Goal: Task Accomplishment & Management: Manage account settings

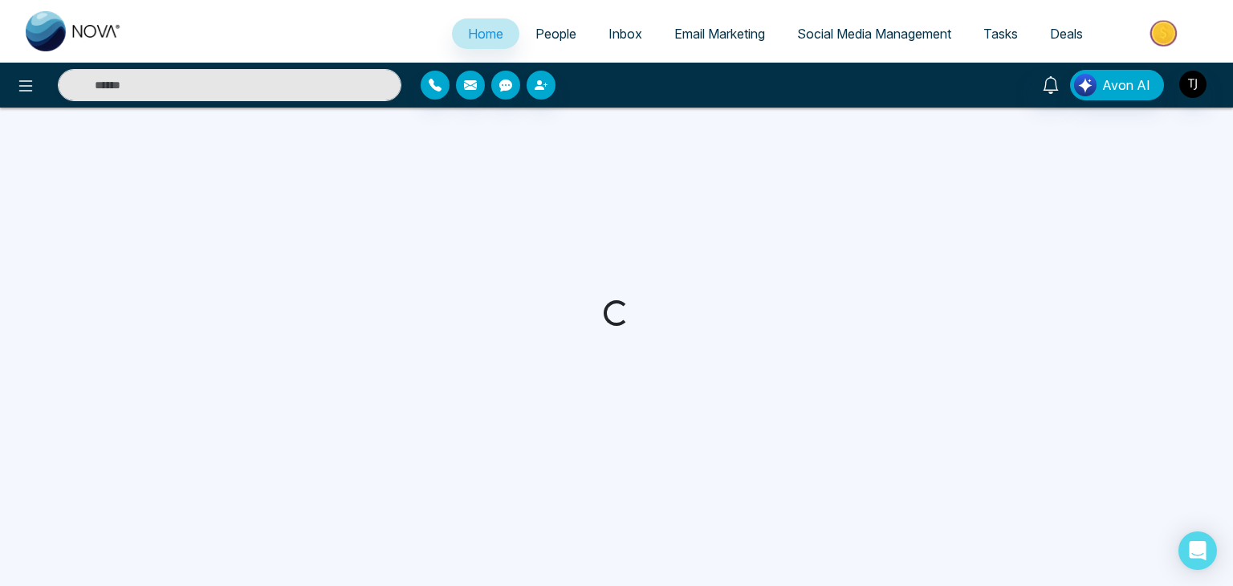
select select "*"
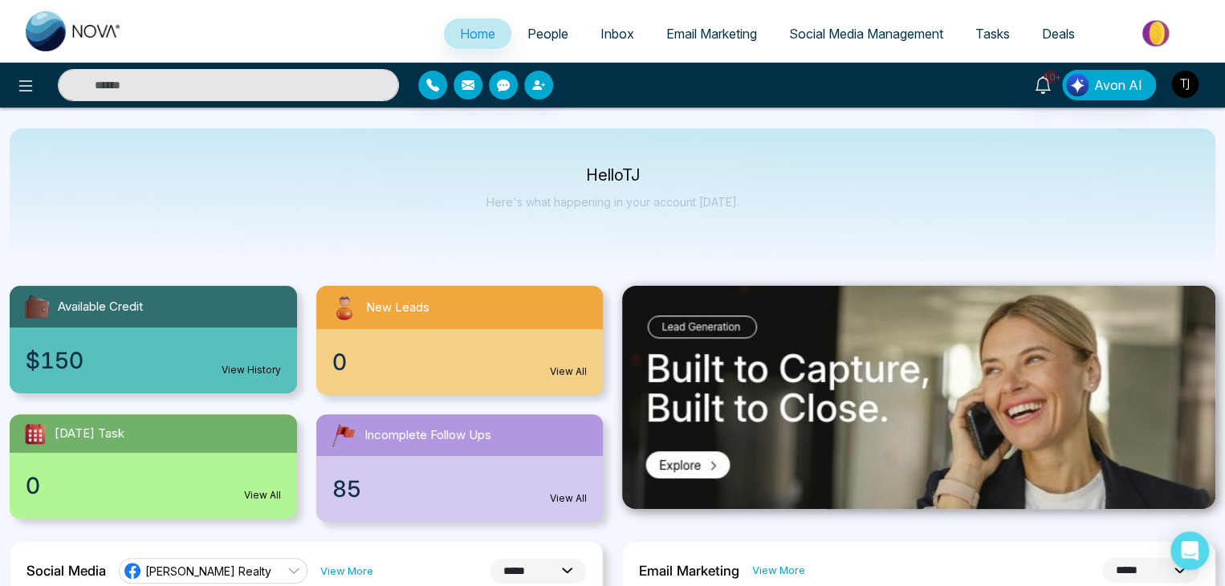
click at [42, 75] on div at bounding box center [220, 85] width 357 height 32
click at [32, 76] on icon at bounding box center [25, 85] width 19 height 19
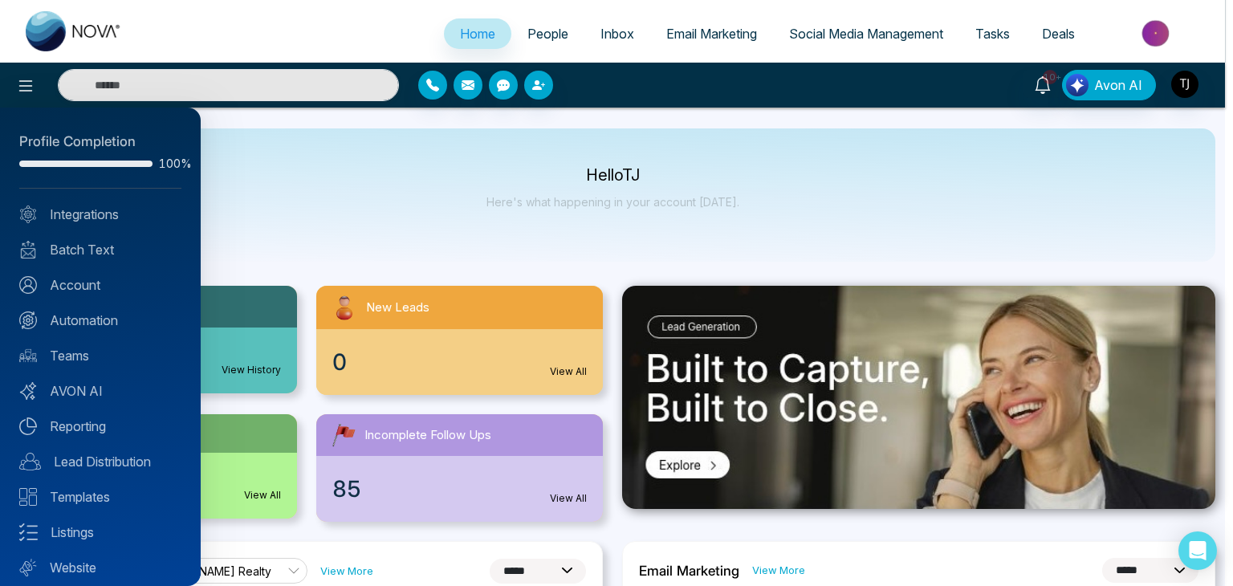
click at [453, 231] on div at bounding box center [616, 293] width 1233 height 586
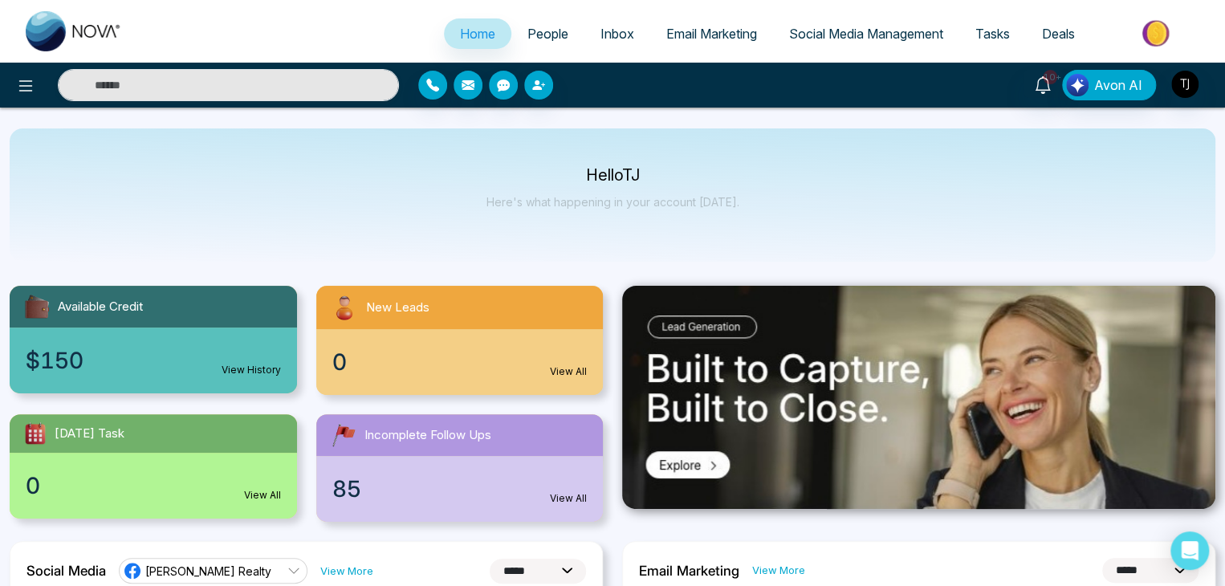
click at [708, 20] on link "Email Marketing" at bounding box center [711, 33] width 123 height 31
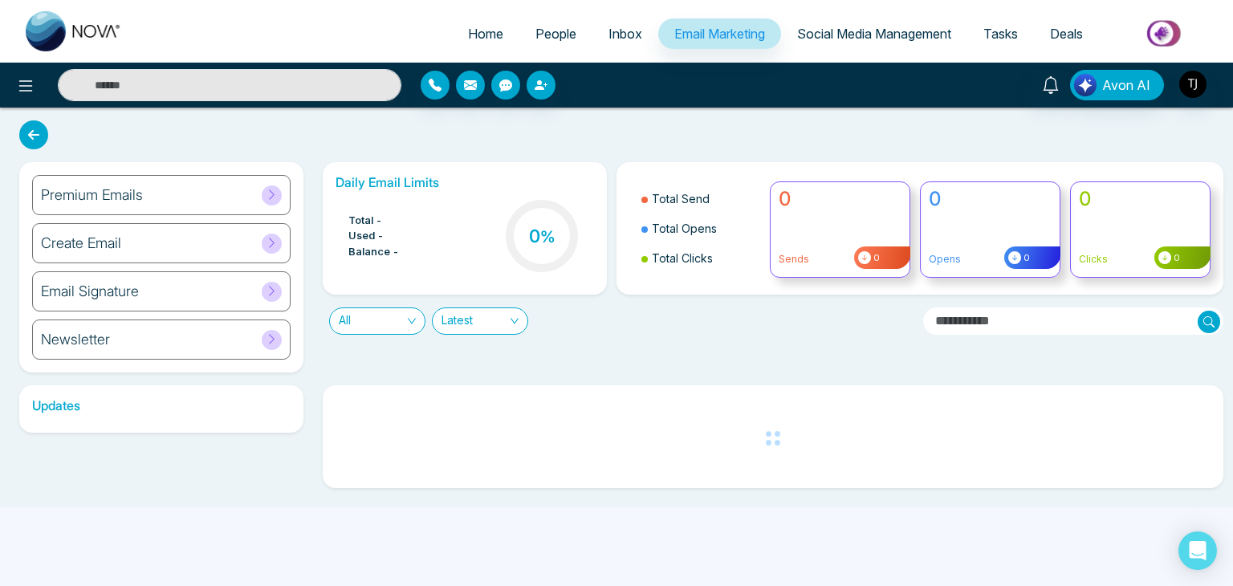
click at [868, 35] on span "Social Media Management" at bounding box center [874, 34] width 154 height 16
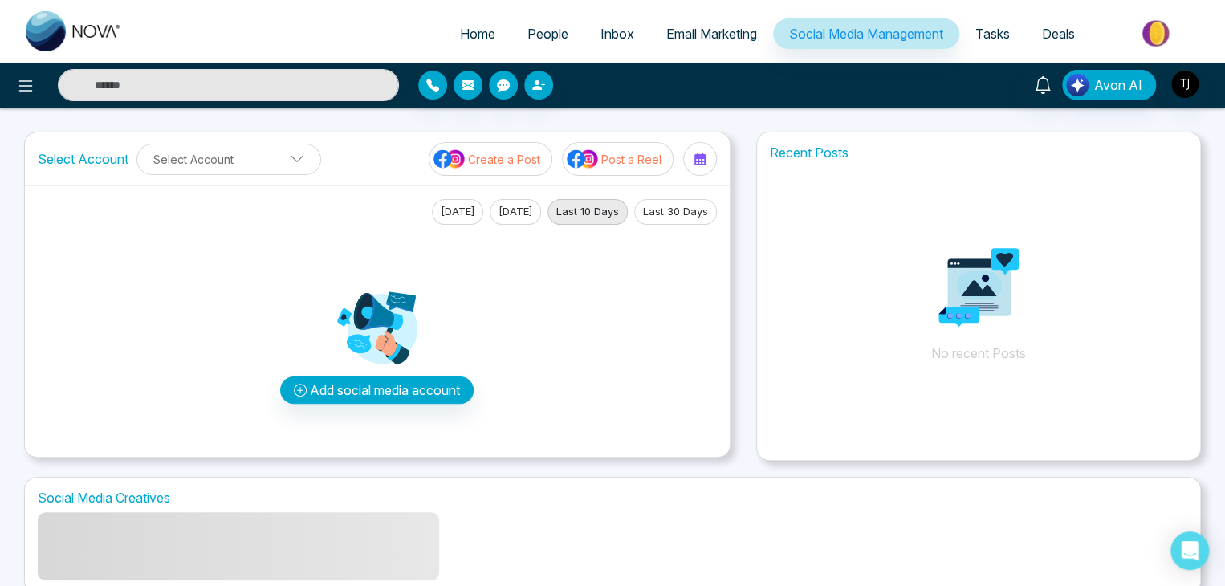
click at [992, 23] on link "Tasks" at bounding box center [992, 33] width 67 height 31
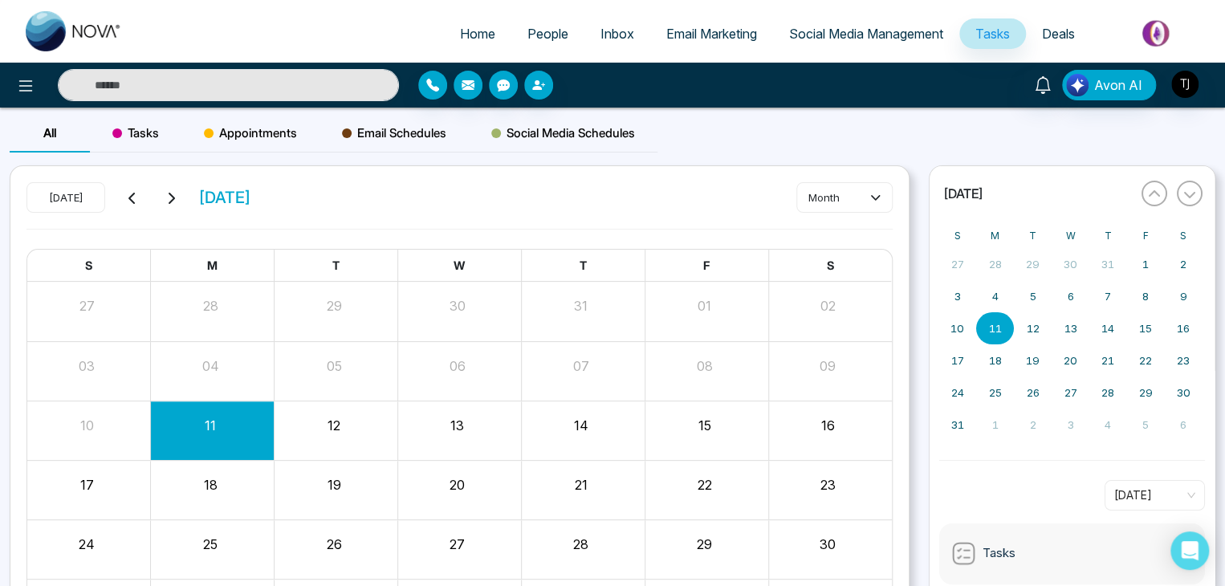
click at [1052, 51] on li "Deals" at bounding box center [1058, 34] width 65 height 33
click at [1045, 43] on link "Deals" at bounding box center [1058, 33] width 65 height 31
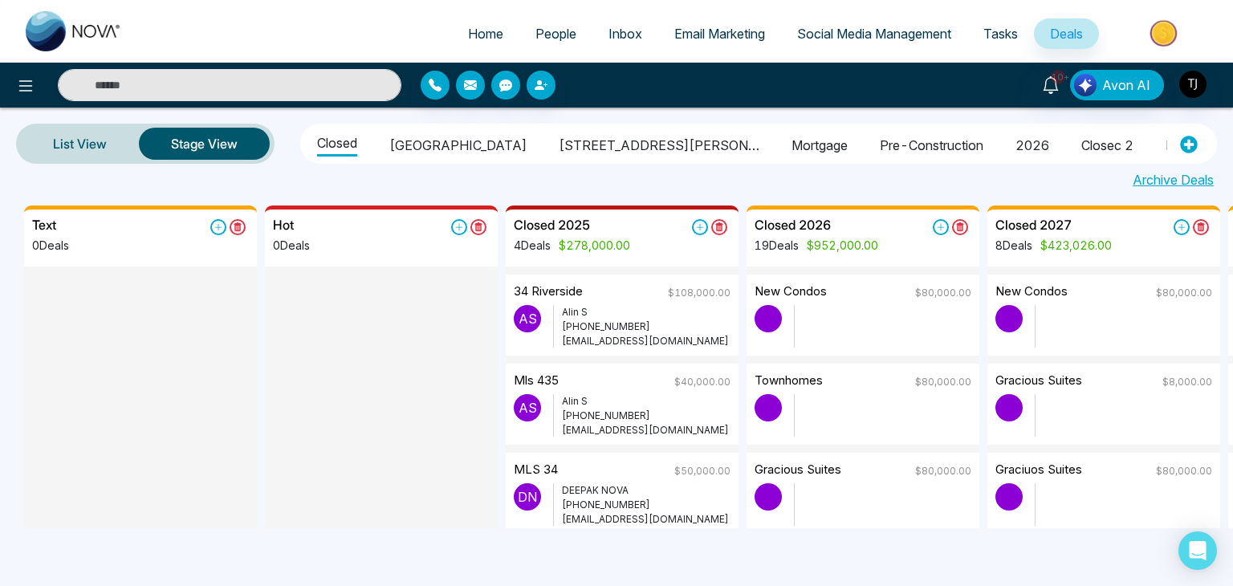
click at [460, 21] on link "Home" at bounding box center [485, 33] width 67 height 31
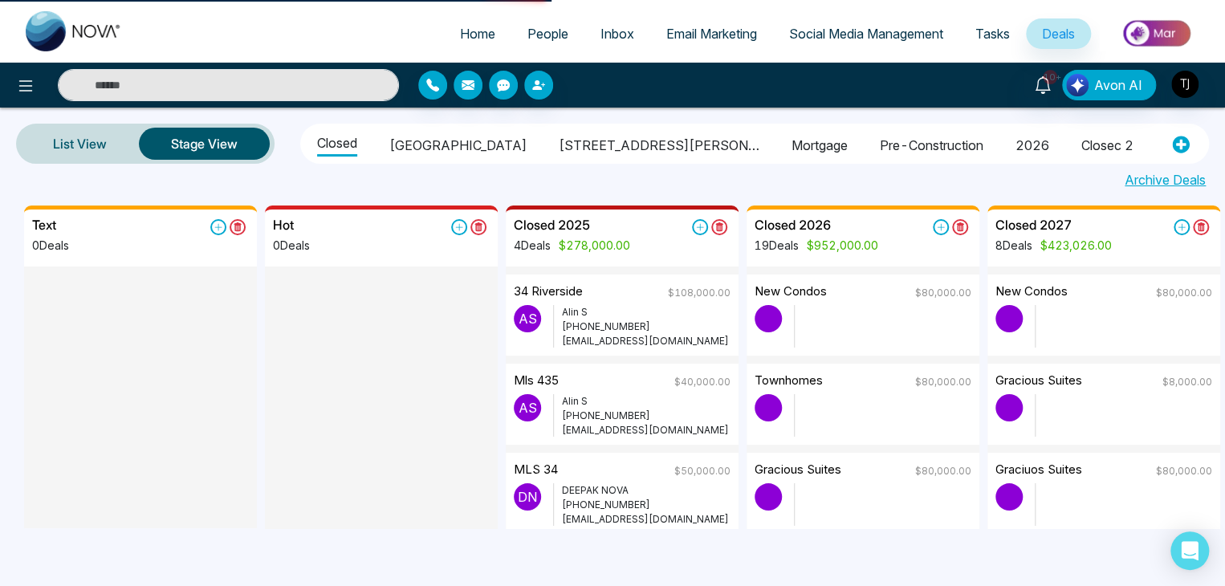
select select "*"
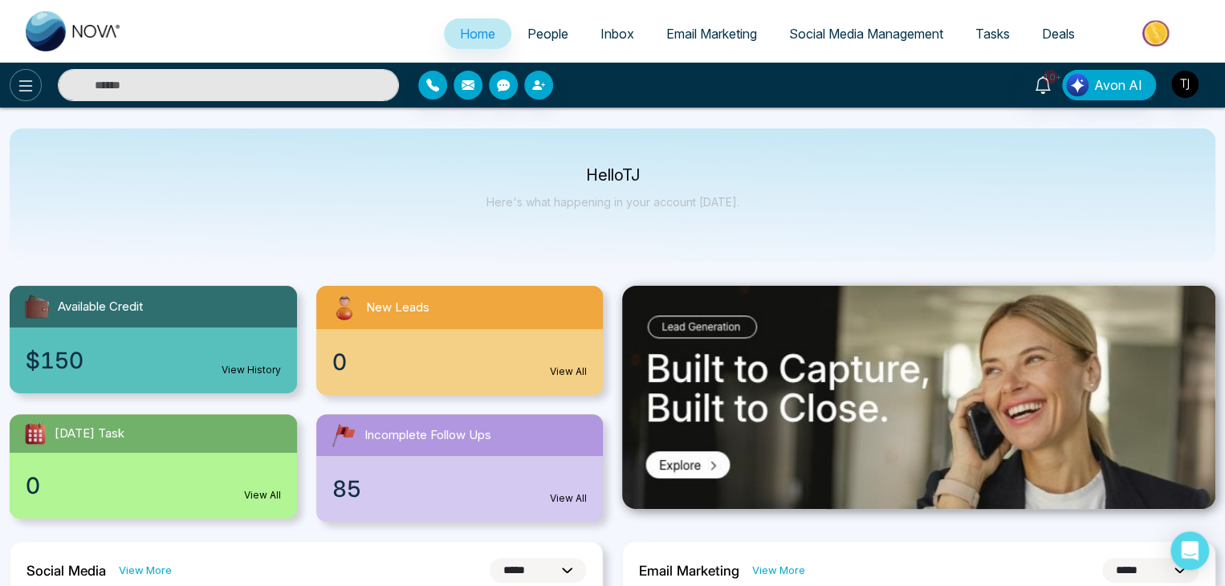
click at [13, 89] on button at bounding box center [26, 85] width 32 height 32
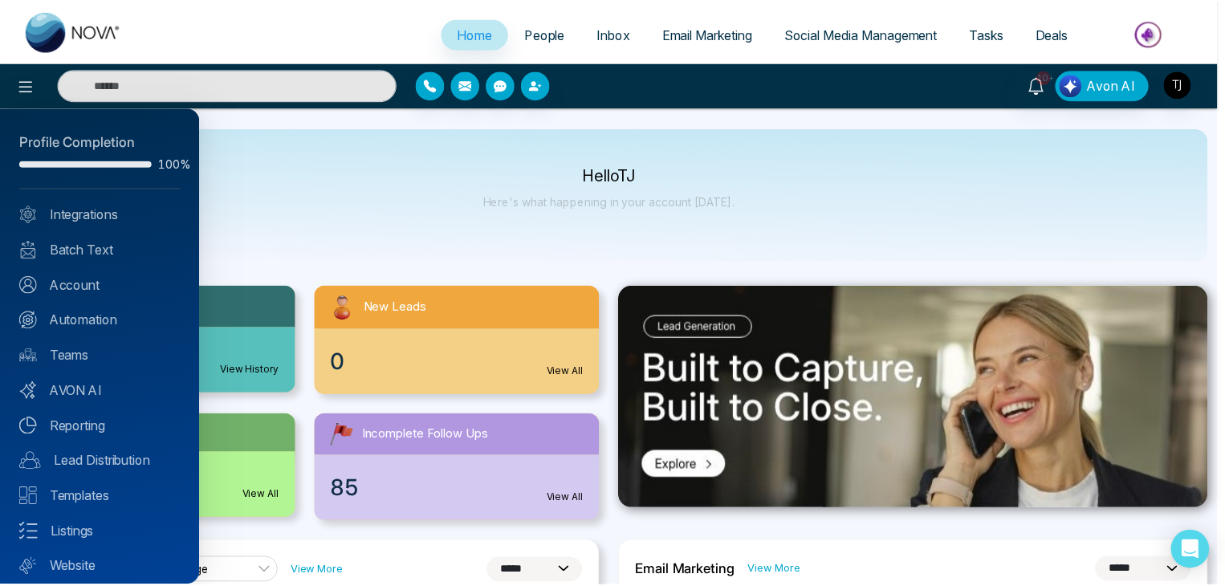
scroll to position [45, 0]
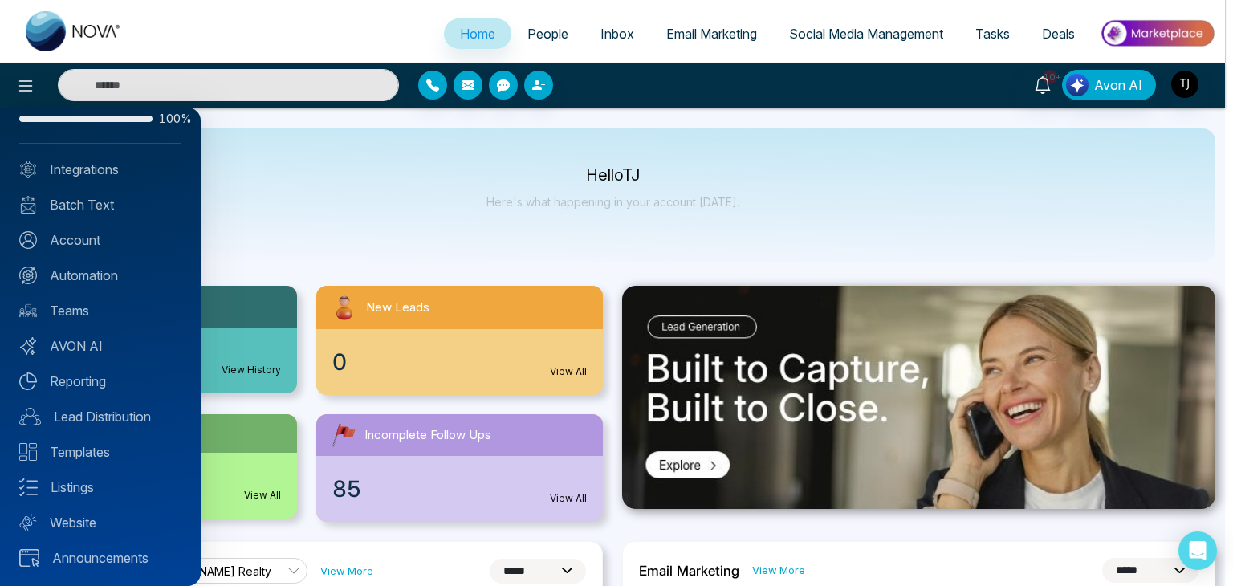
click at [241, 287] on div at bounding box center [616, 293] width 1233 height 586
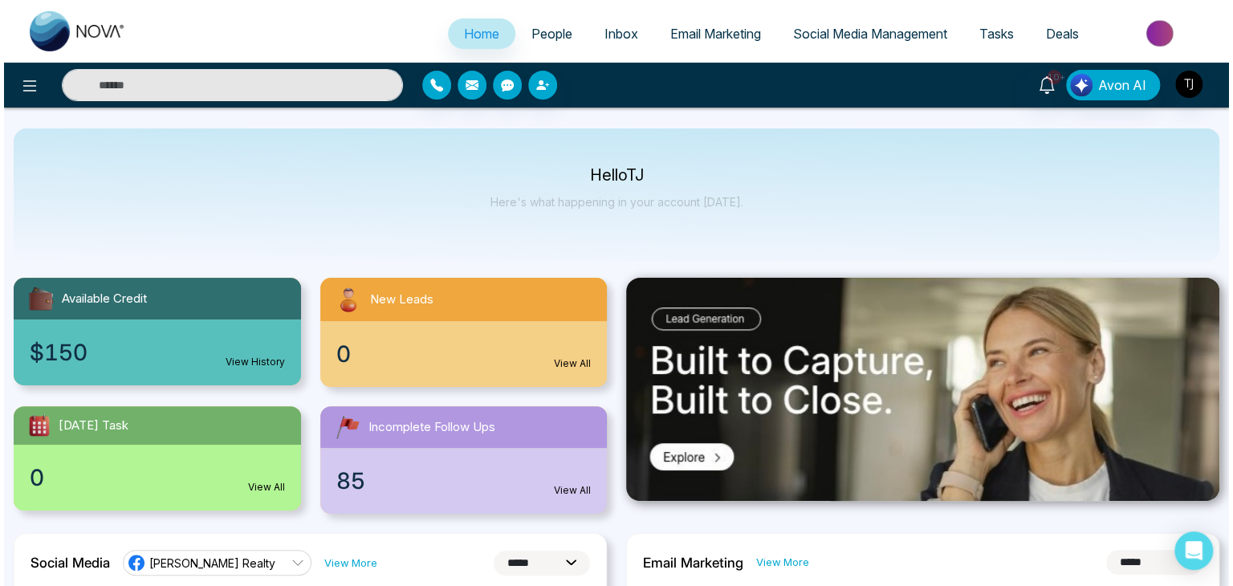
scroll to position [0, 0]
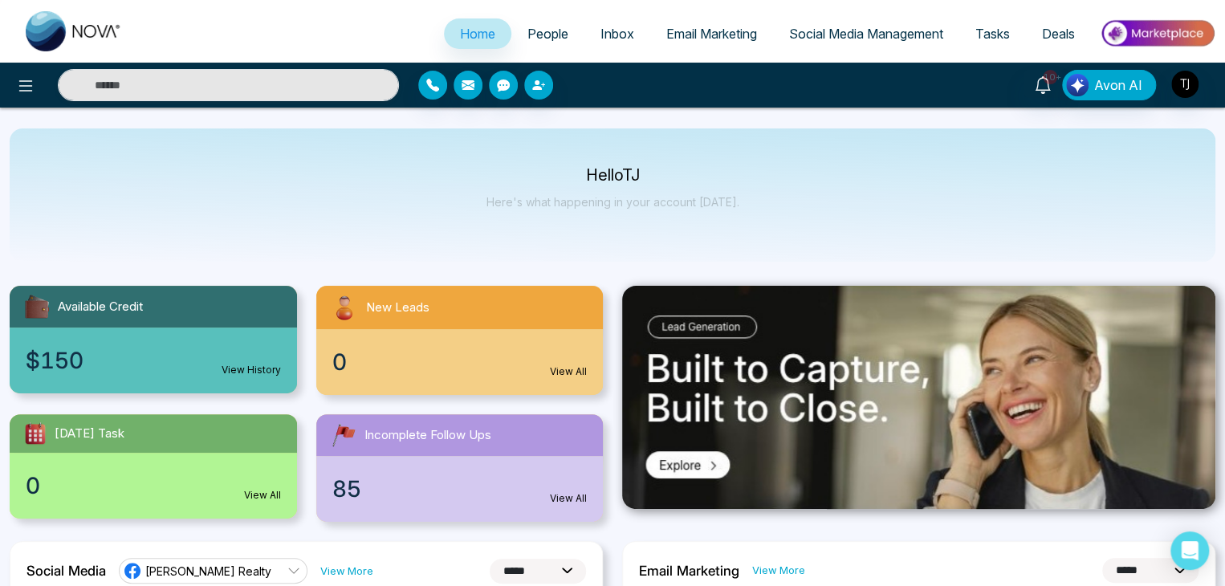
click at [567, 43] on link "People" at bounding box center [547, 33] width 73 height 31
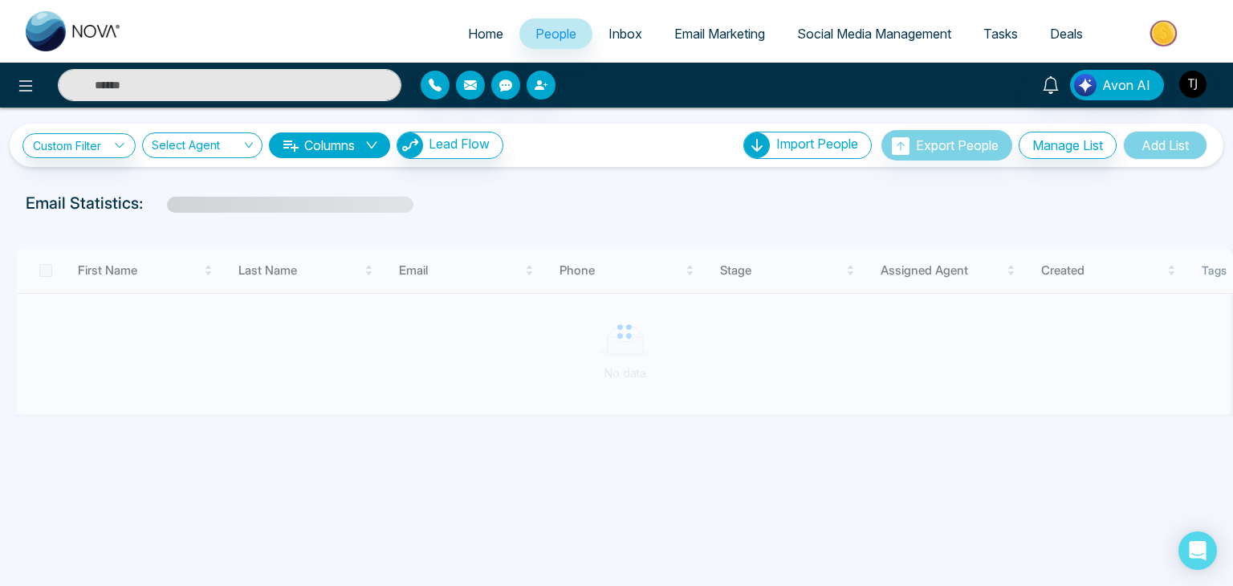
click at [597, 41] on link "Inbox" at bounding box center [625, 33] width 66 height 31
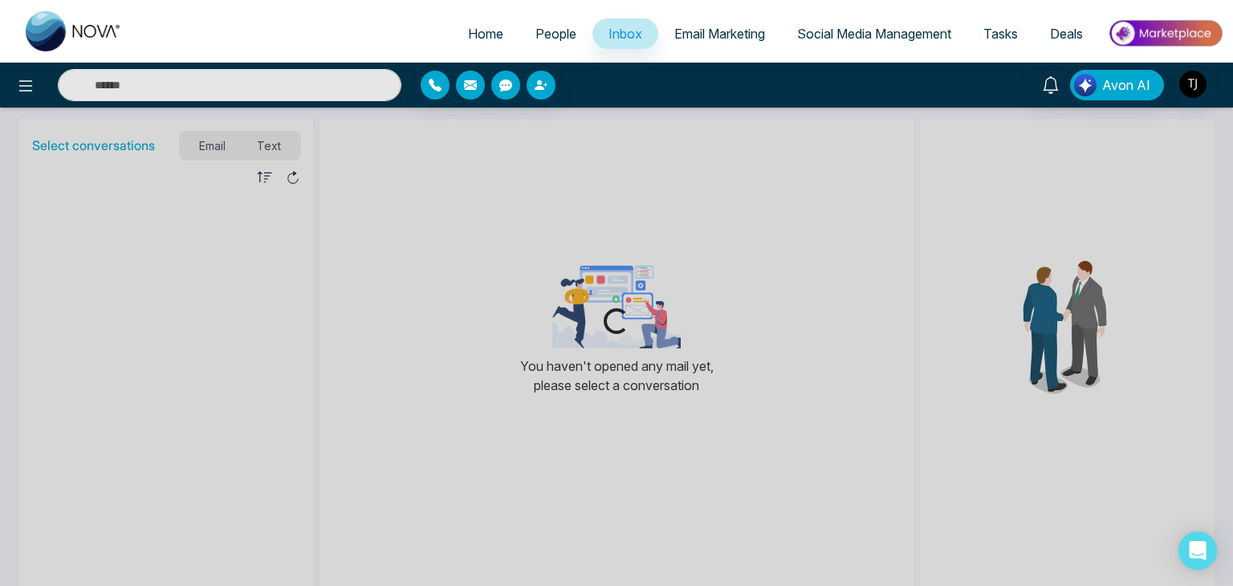
click at [690, 33] on span "Email Marketing" at bounding box center [719, 34] width 91 height 16
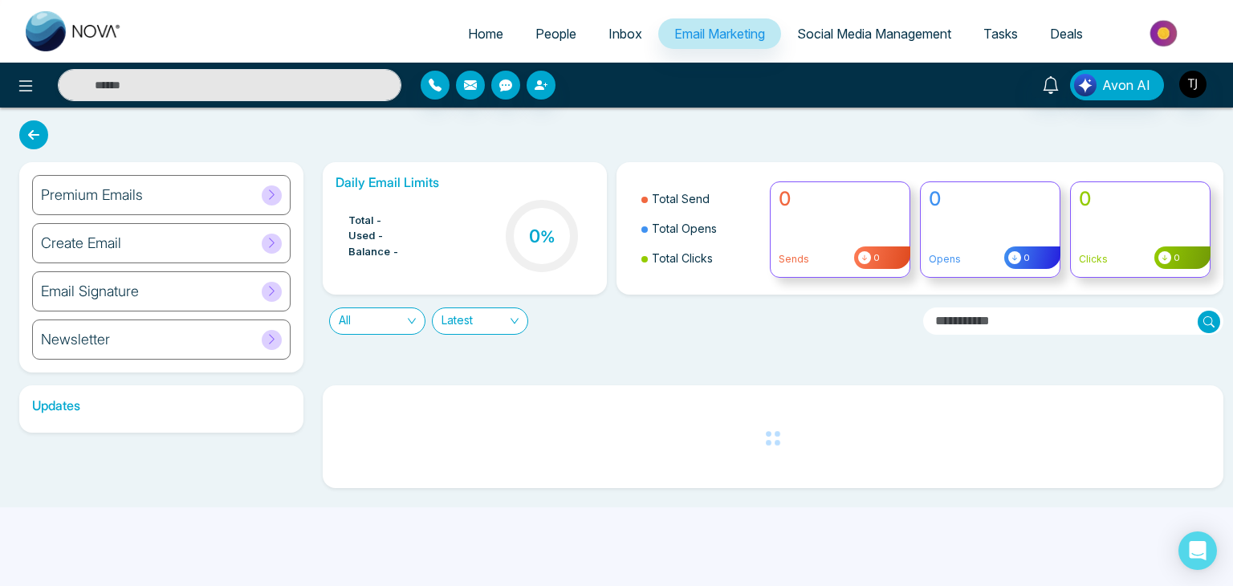
click at [812, 23] on link "Social Media Management" at bounding box center [874, 33] width 186 height 31
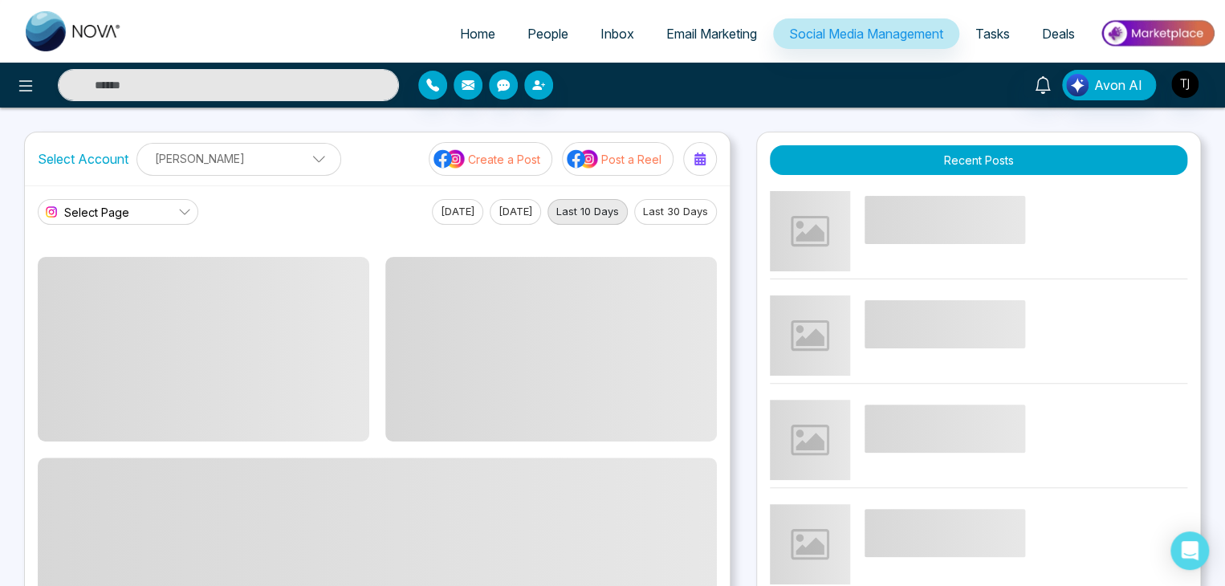
click at [460, 31] on span "Home" at bounding box center [477, 34] width 35 height 16
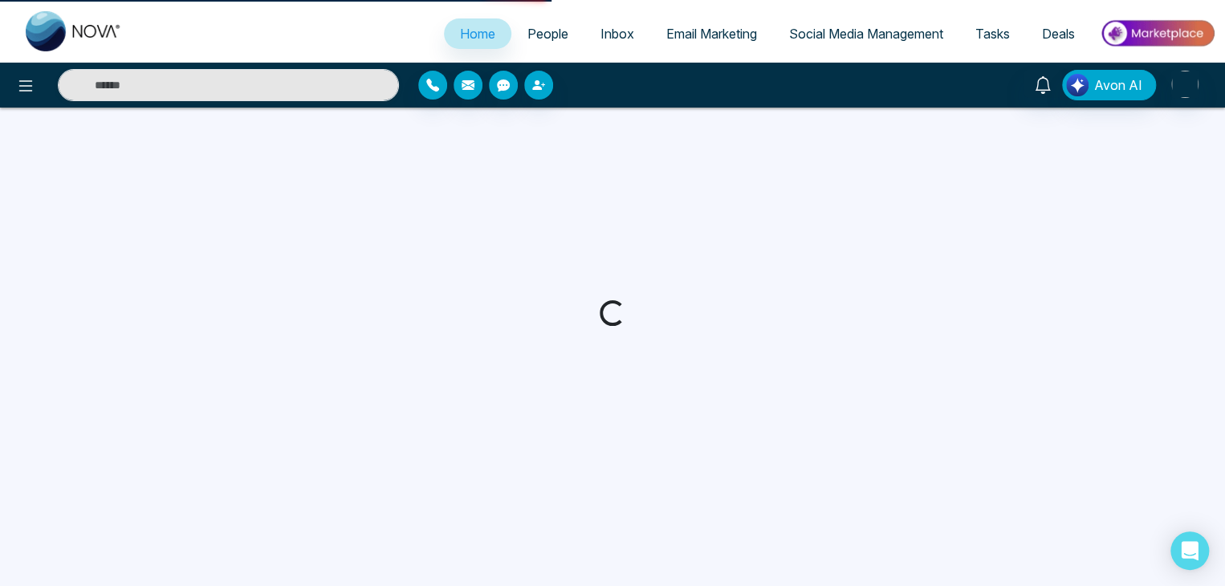
select select "*"
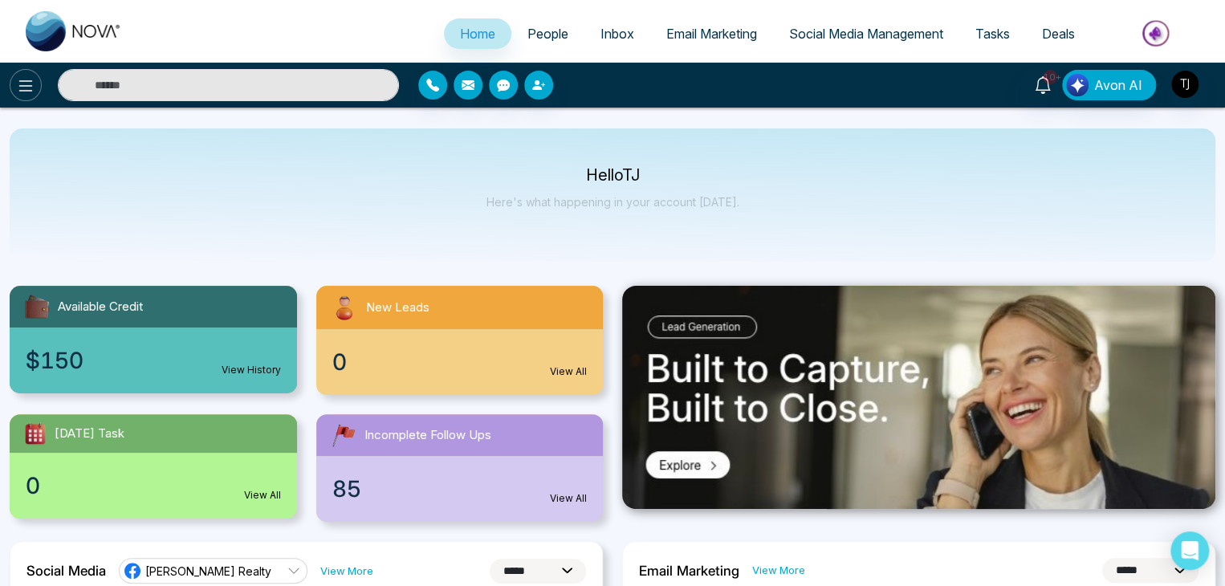
click at [15, 94] on button at bounding box center [26, 85] width 32 height 32
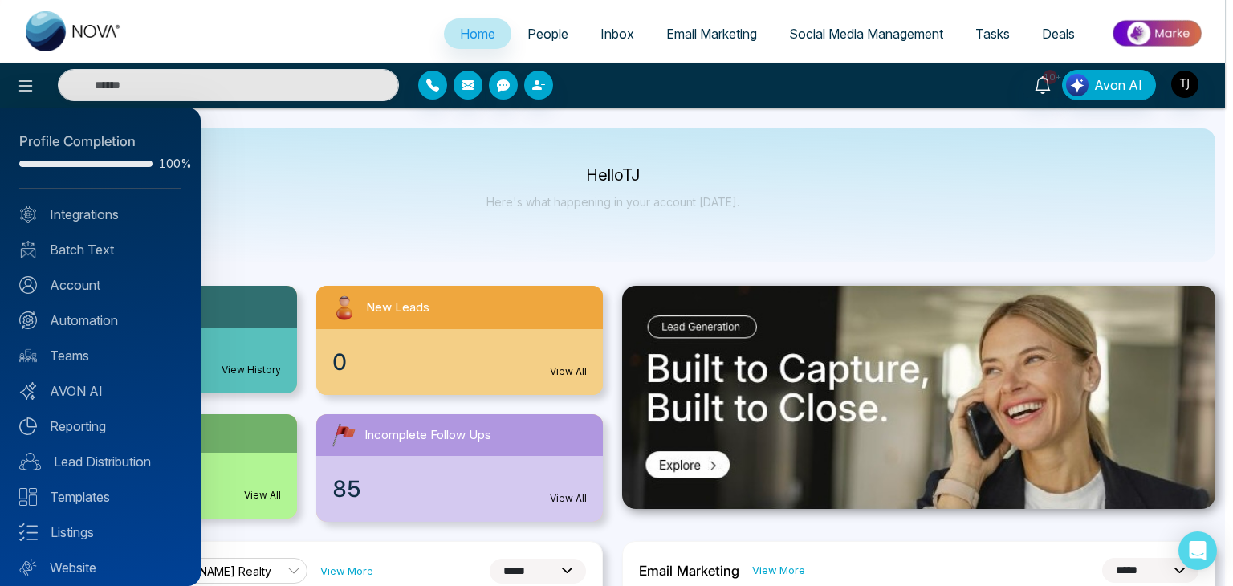
click at [274, 210] on div at bounding box center [616, 293] width 1233 height 586
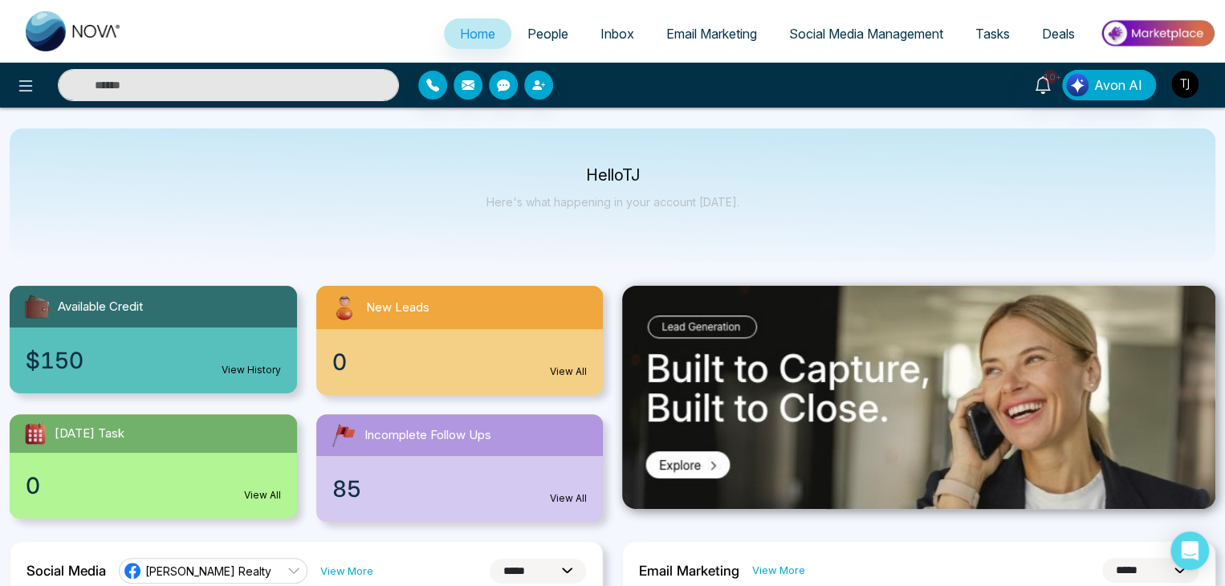
click at [540, 46] on link "People" at bounding box center [547, 33] width 73 height 31
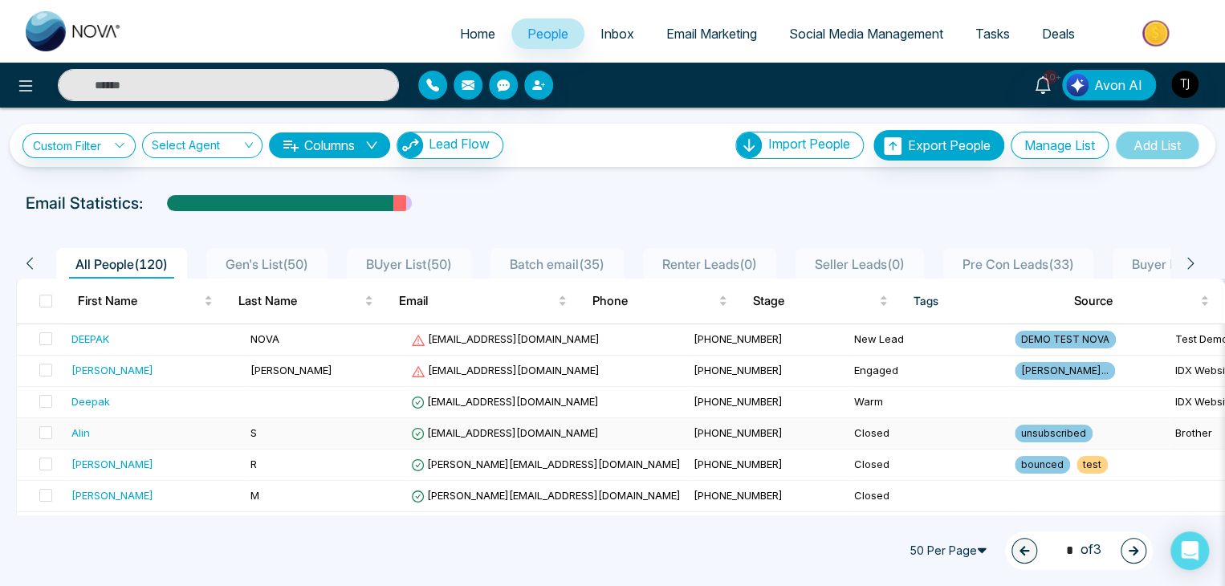
click at [1015, 440] on span "unsubscribed" at bounding box center [1054, 434] width 78 height 18
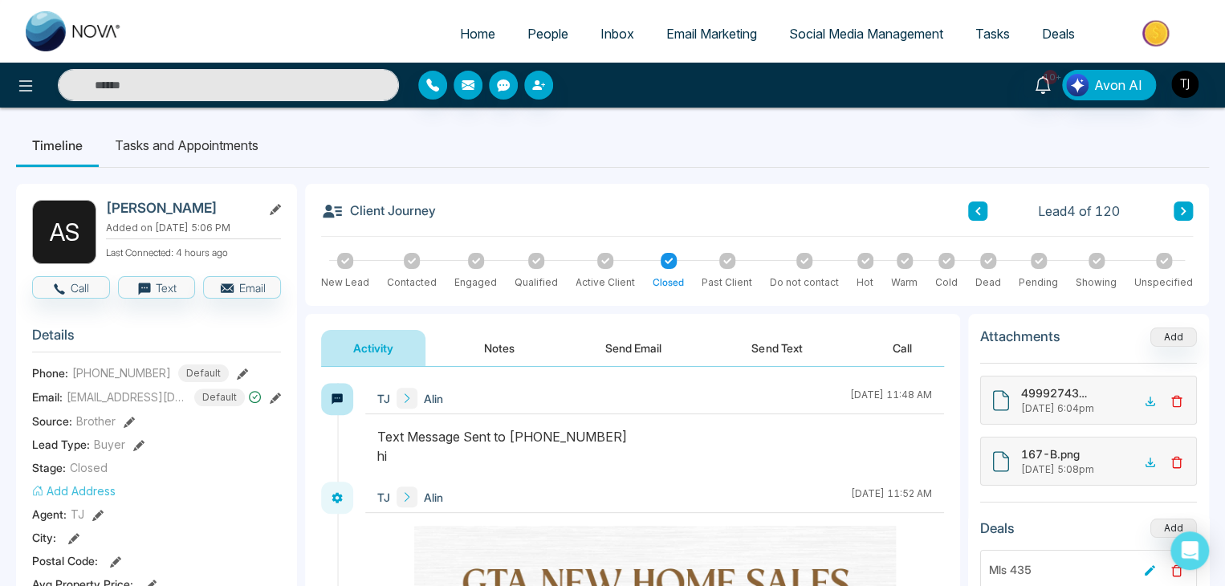
click at [444, 30] on link "Home" at bounding box center [477, 33] width 67 height 31
select select "*"
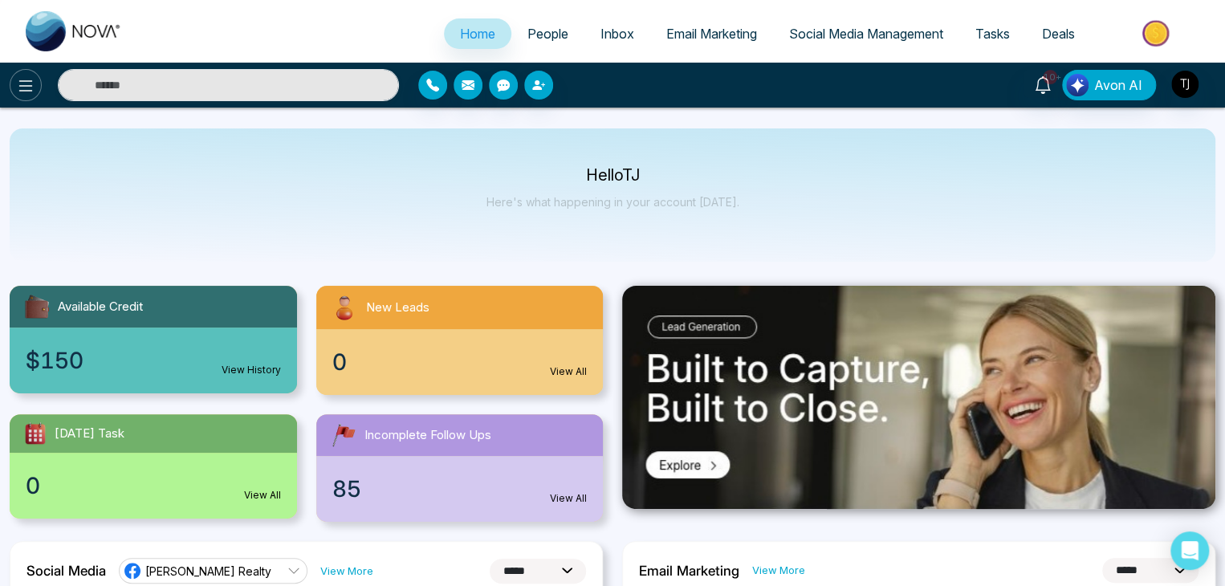
click at [29, 91] on icon at bounding box center [25, 85] width 19 height 19
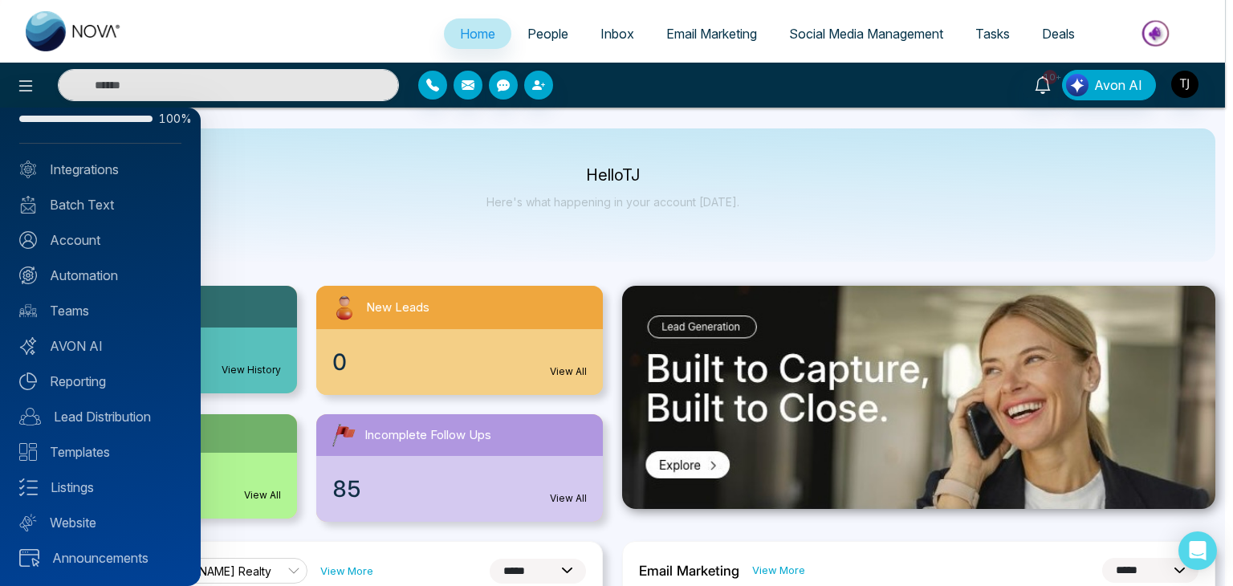
click at [254, 248] on div at bounding box center [616, 293] width 1233 height 586
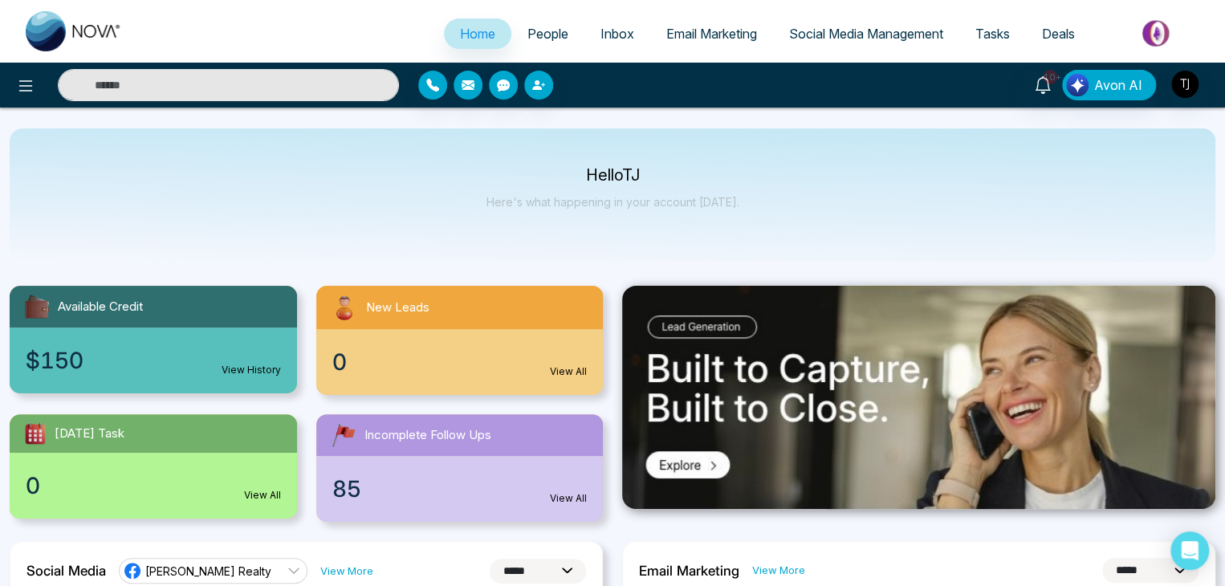
click at [695, 26] on span "Email Marketing" at bounding box center [711, 34] width 91 height 16
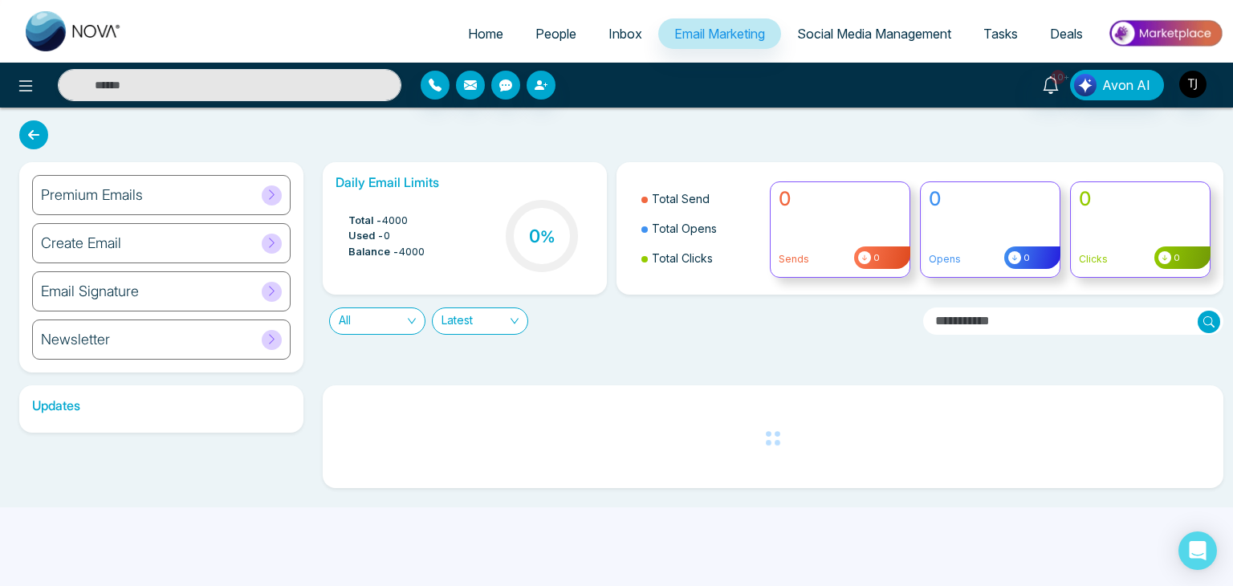
click at [822, 23] on link "Social Media Management" at bounding box center [874, 33] width 186 height 31
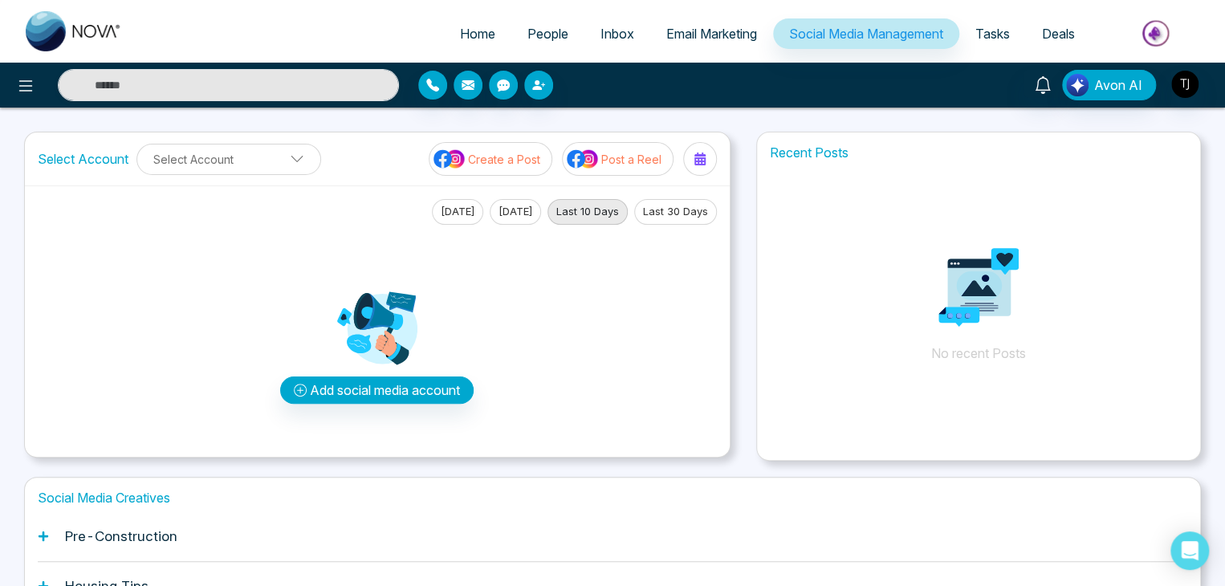
click at [990, 37] on span "Tasks" at bounding box center [992, 34] width 35 height 16
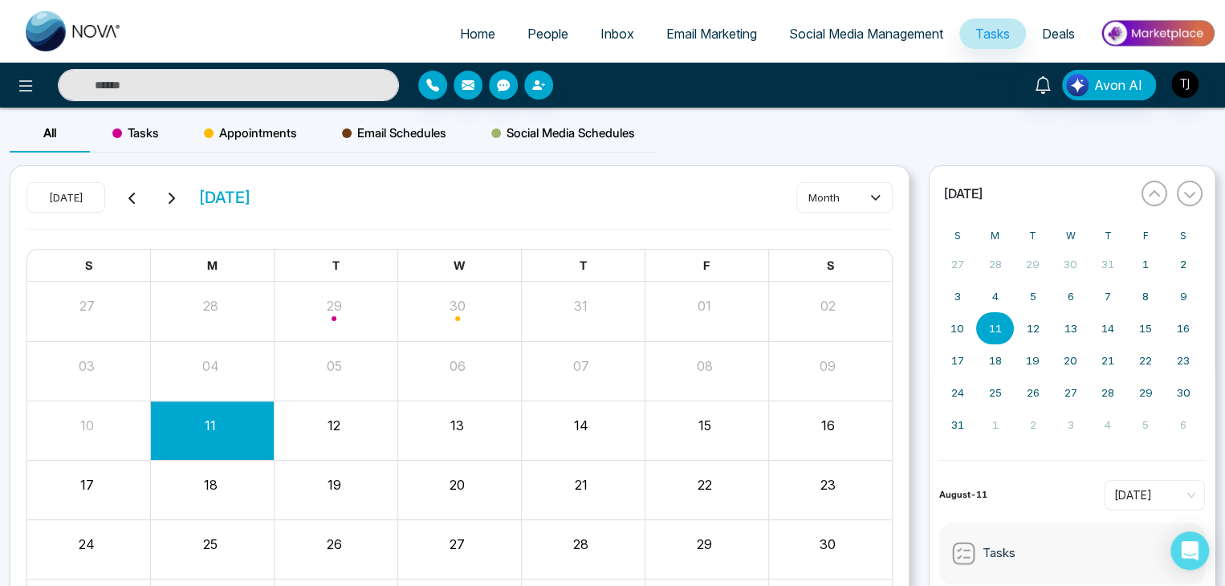
click at [460, 26] on span "Home" at bounding box center [477, 34] width 35 height 16
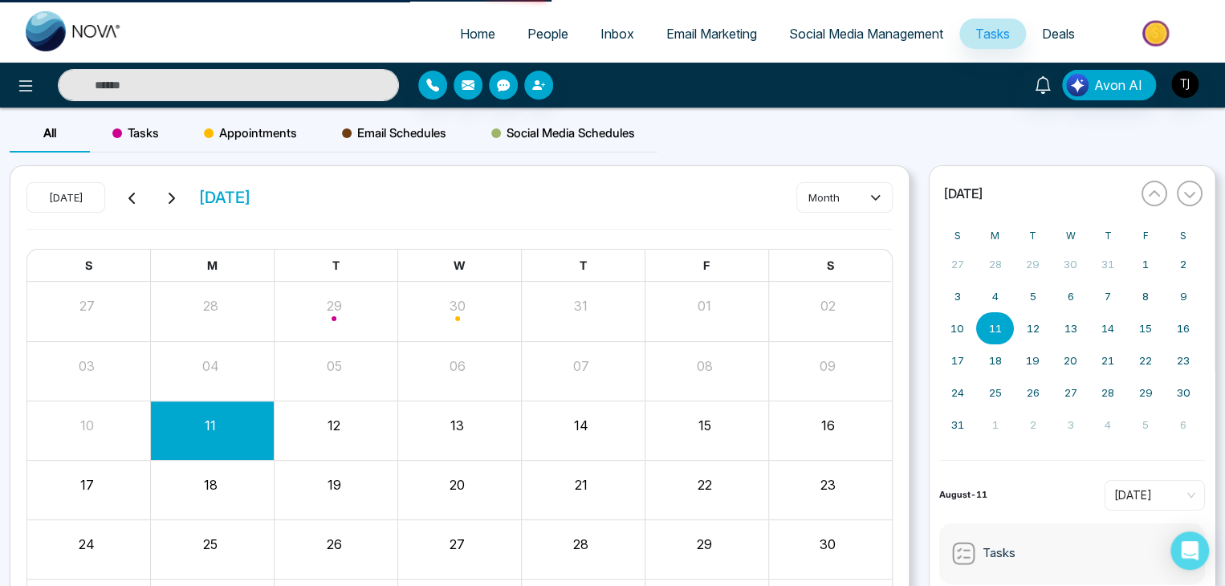
select select "*"
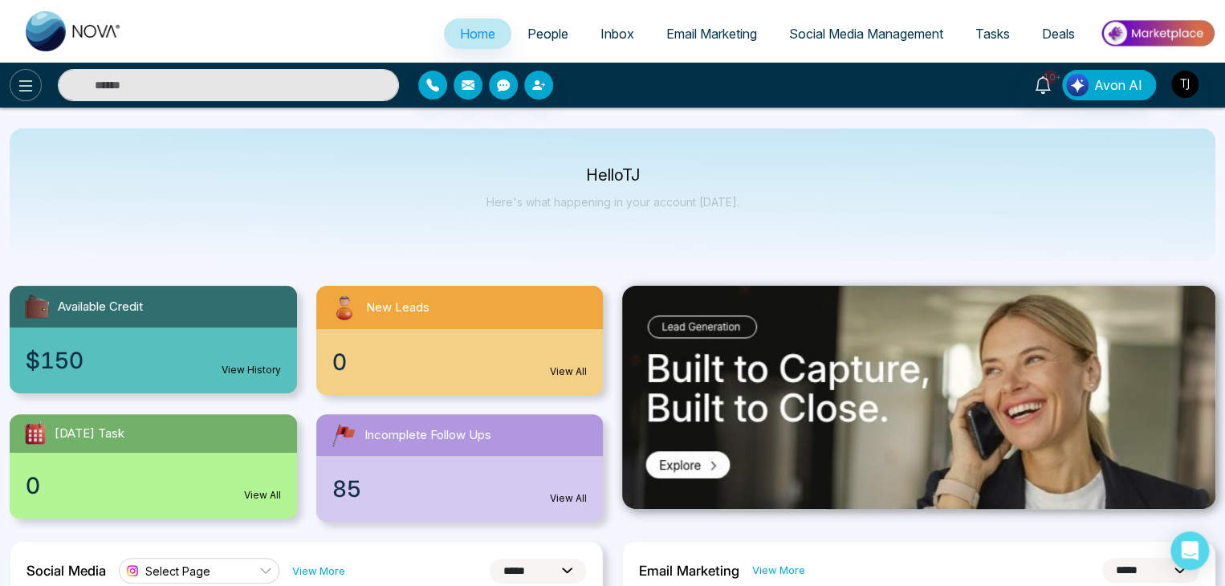
click at [32, 83] on icon at bounding box center [25, 85] width 19 height 19
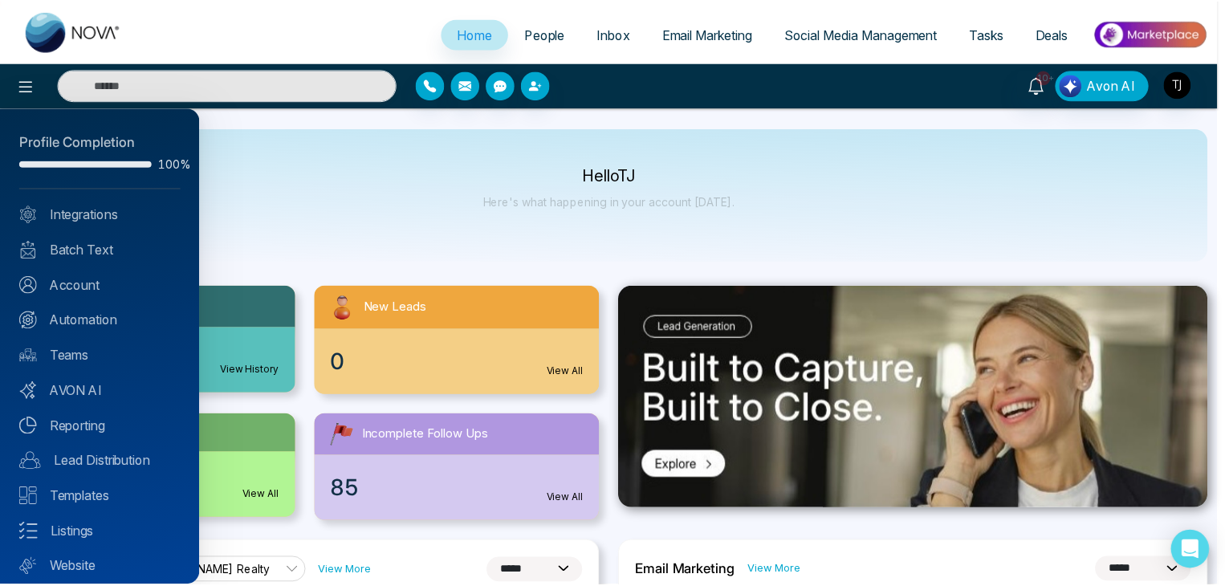
scroll to position [45, 0]
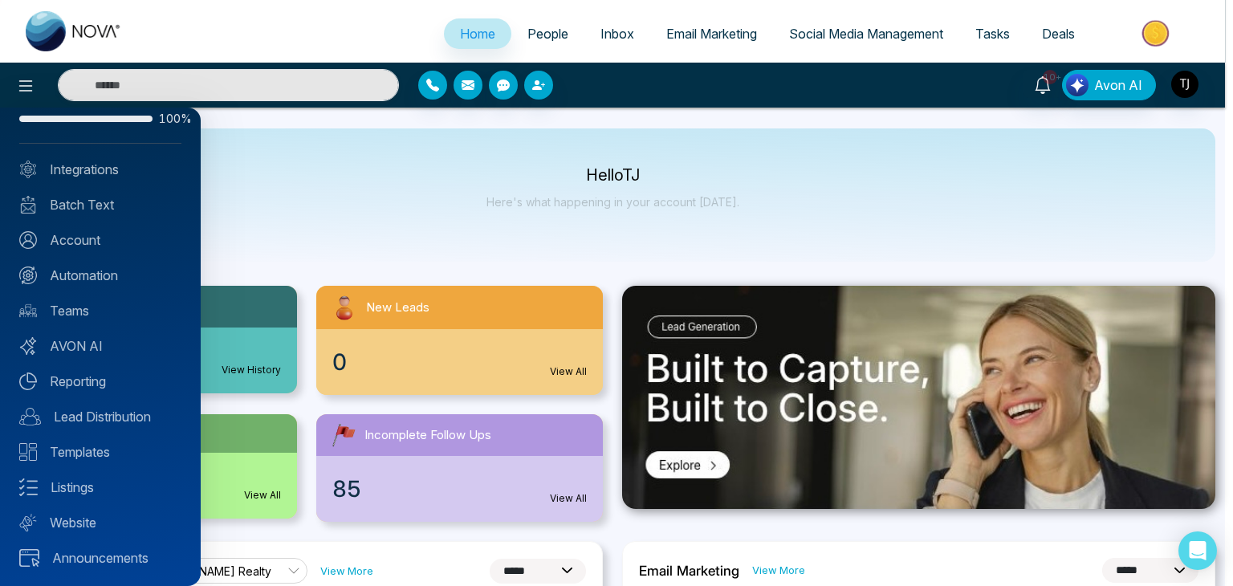
click at [323, 211] on div at bounding box center [616, 293] width 1233 height 586
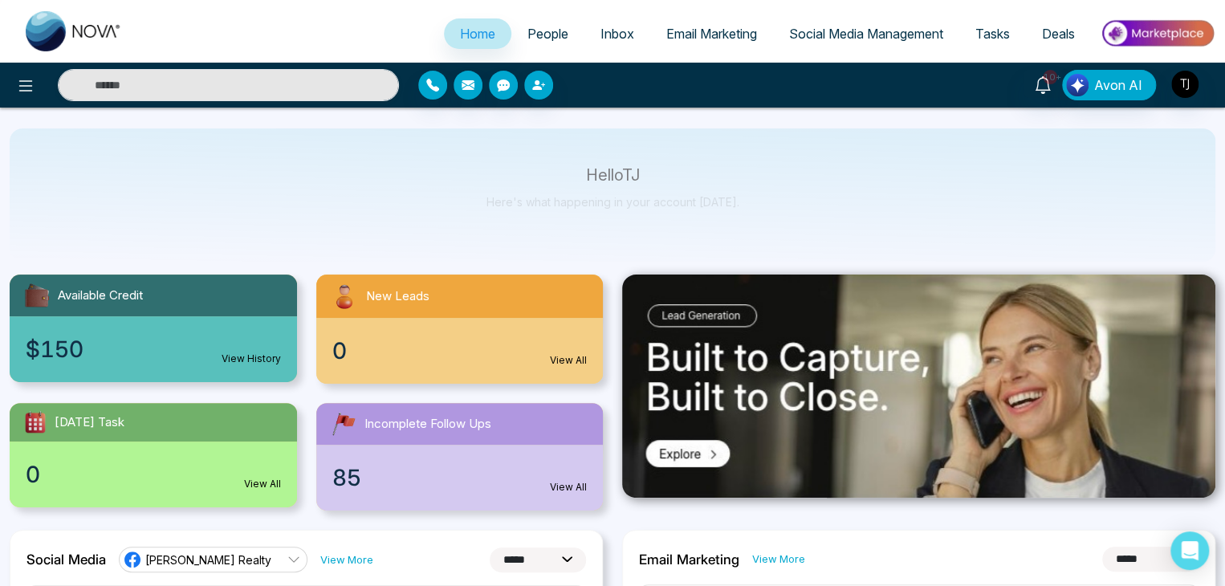
scroll to position [0, 0]
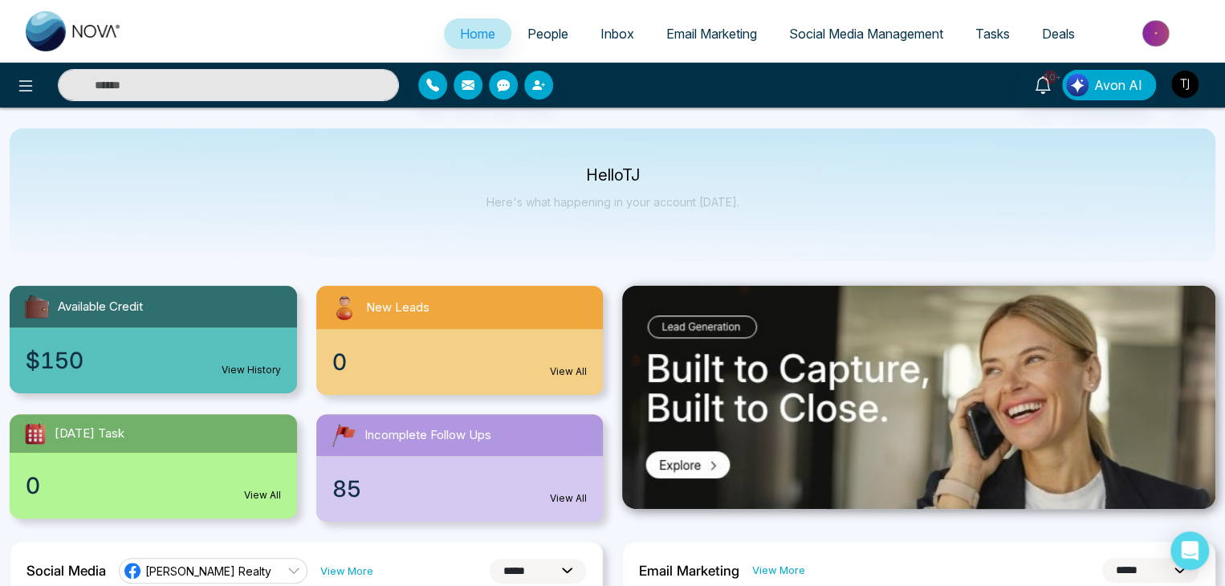
click at [846, 36] on span "Social Media Management" at bounding box center [866, 34] width 154 height 16
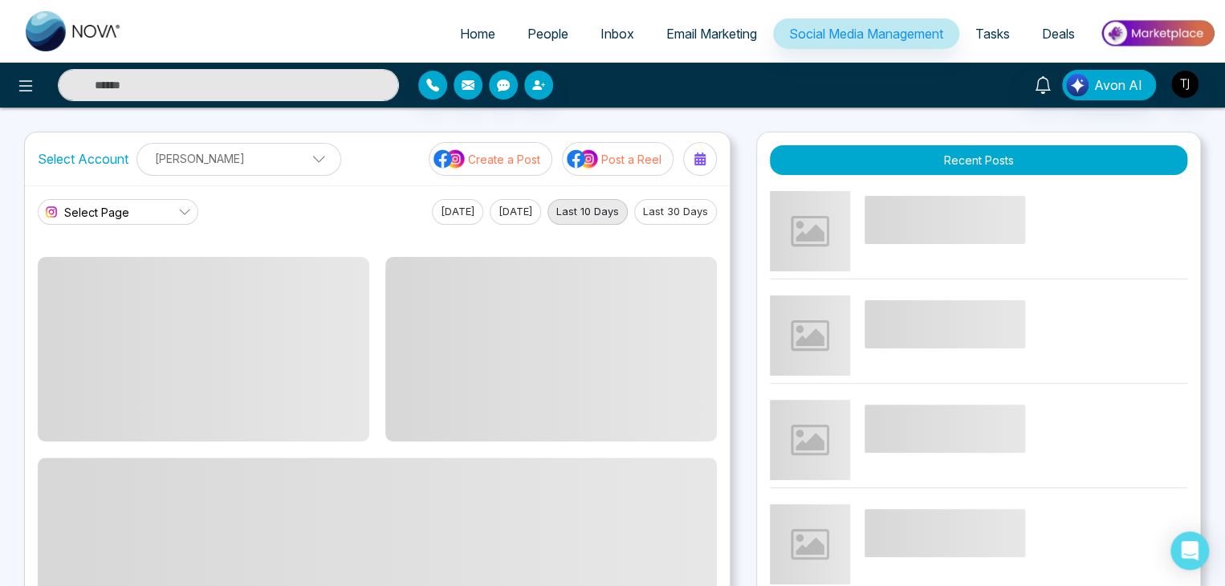
click at [736, 29] on span "Email Marketing" at bounding box center [711, 34] width 91 height 16
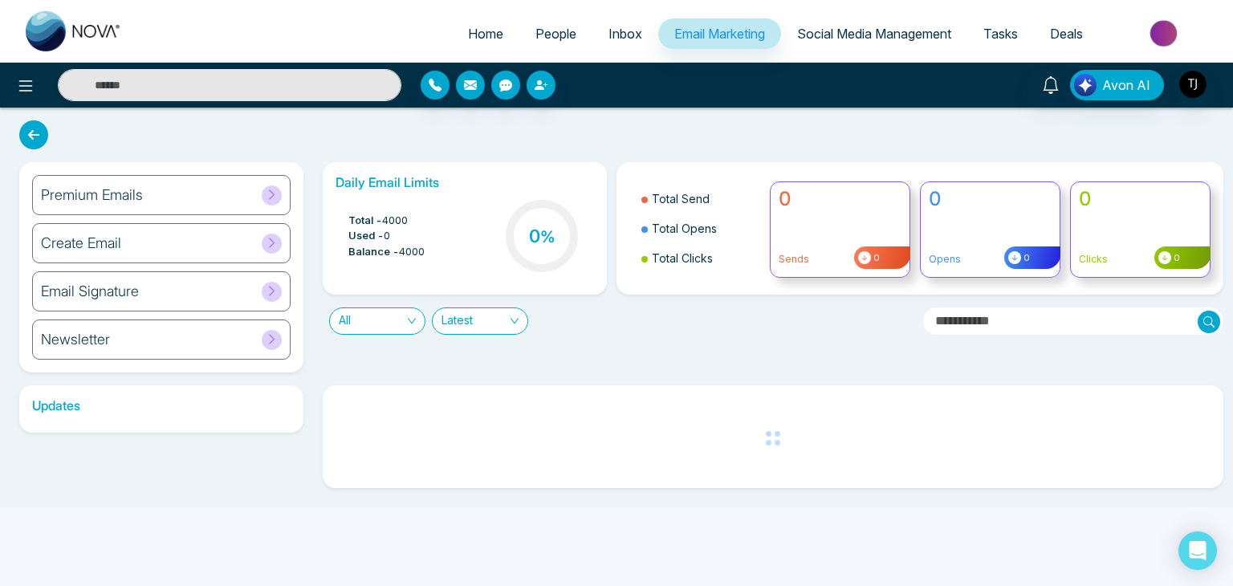
click at [615, 28] on span "Inbox" at bounding box center [625, 34] width 34 height 16
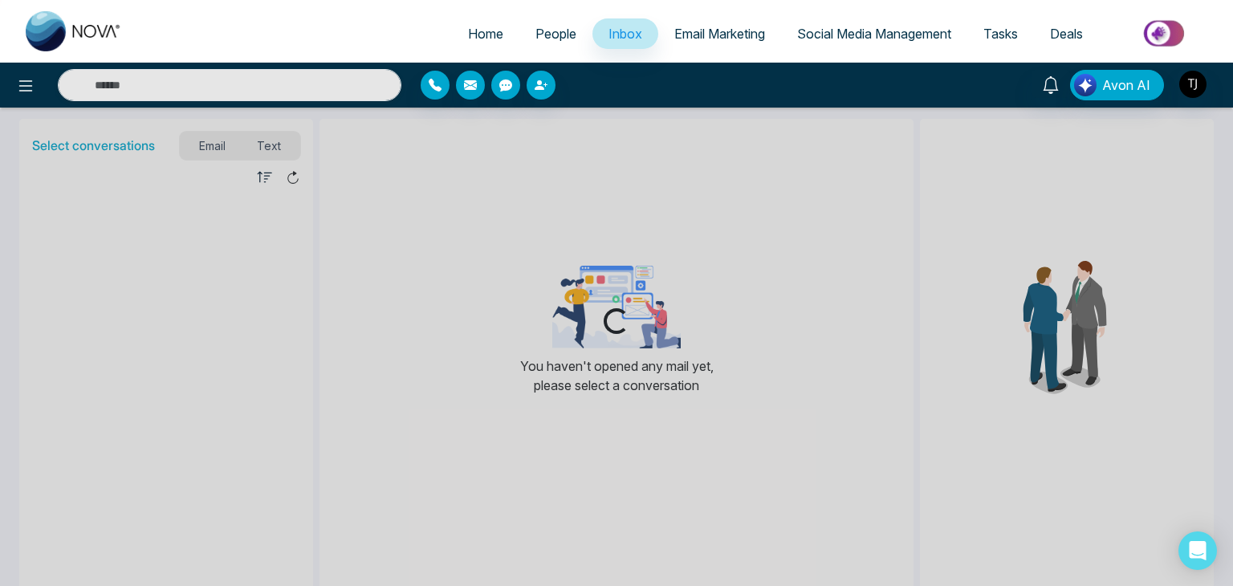
click at [555, 27] on span "People" at bounding box center [555, 34] width 41 height 16
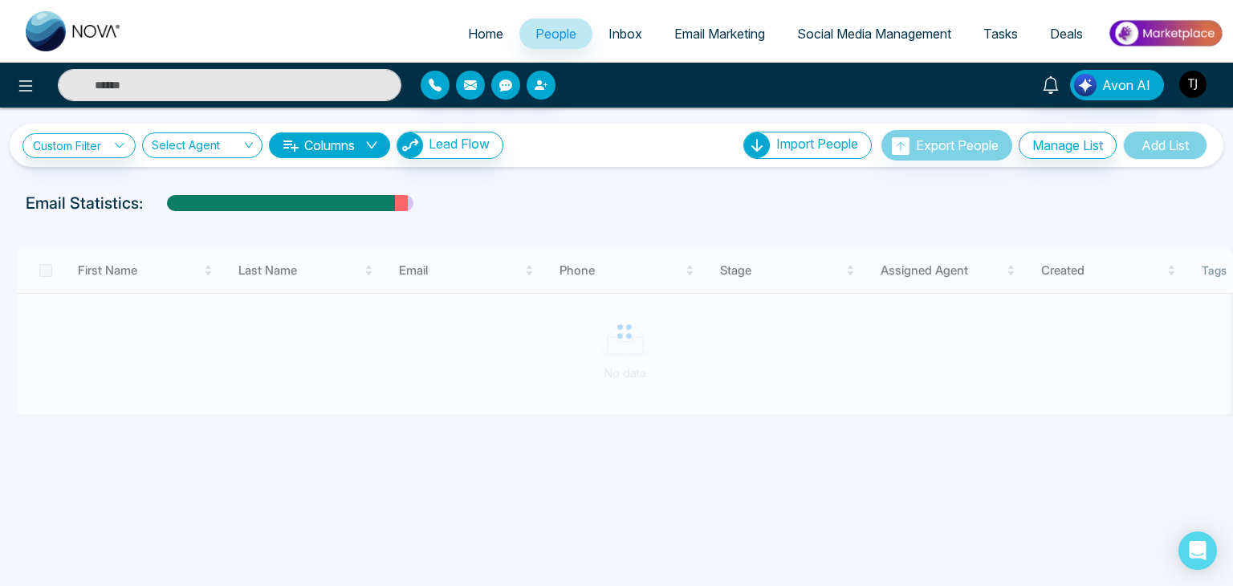
click at [467, 25] on link "Home" at bounding box center [485, 33] width 67 height 31
select select "*"
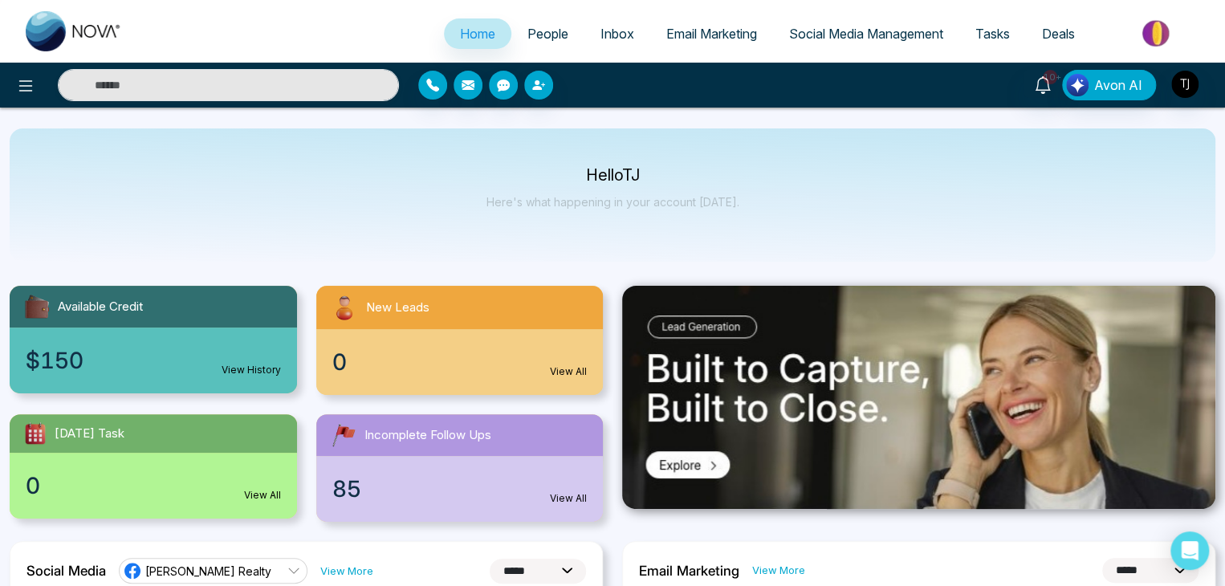
click at [511, 26] on link "People" at bounding box center [547, 33] width 73 height 31
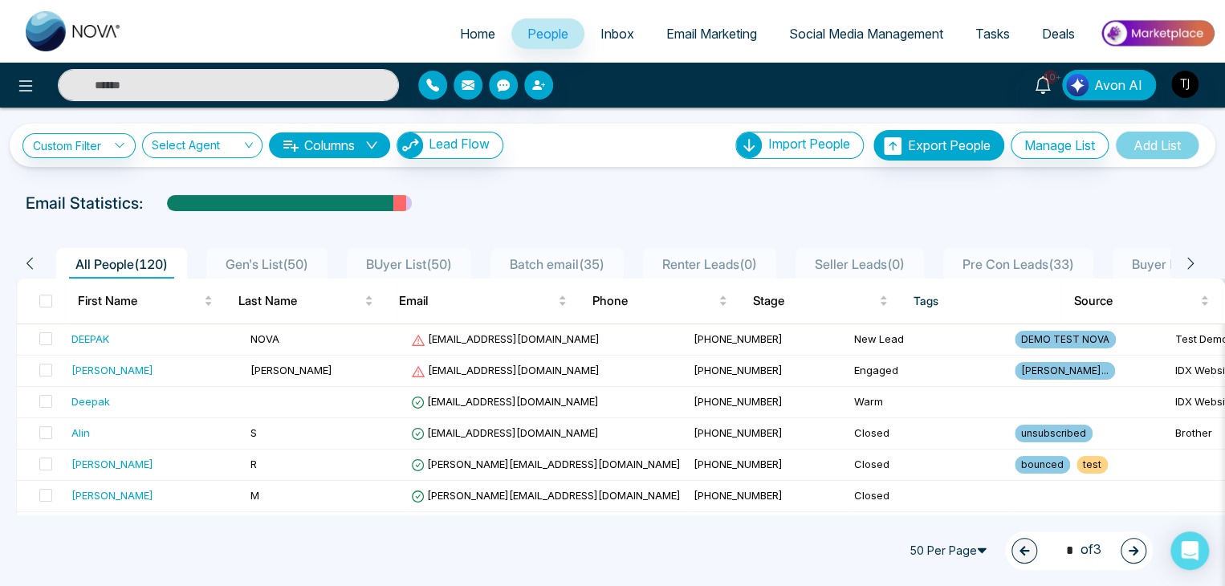
click at [614, 22] on link "Inbox" at bounding box center [617, 33] width 66 height 31
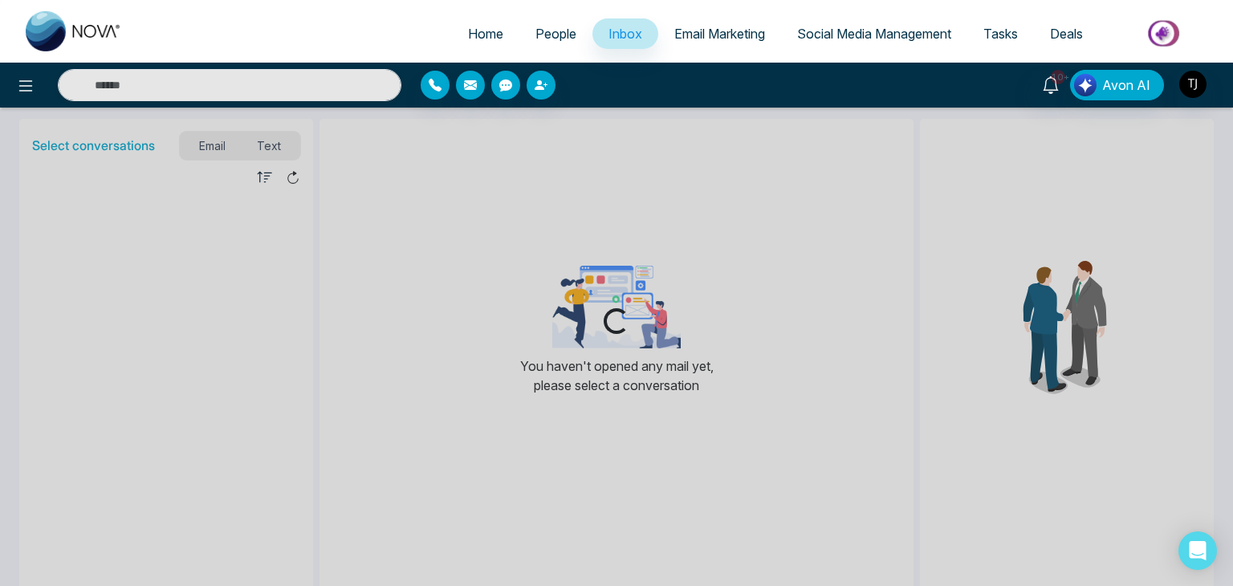
click at [729, 36] on span "Email Marketing" at bounding box center [719, 34] width 91 height 16
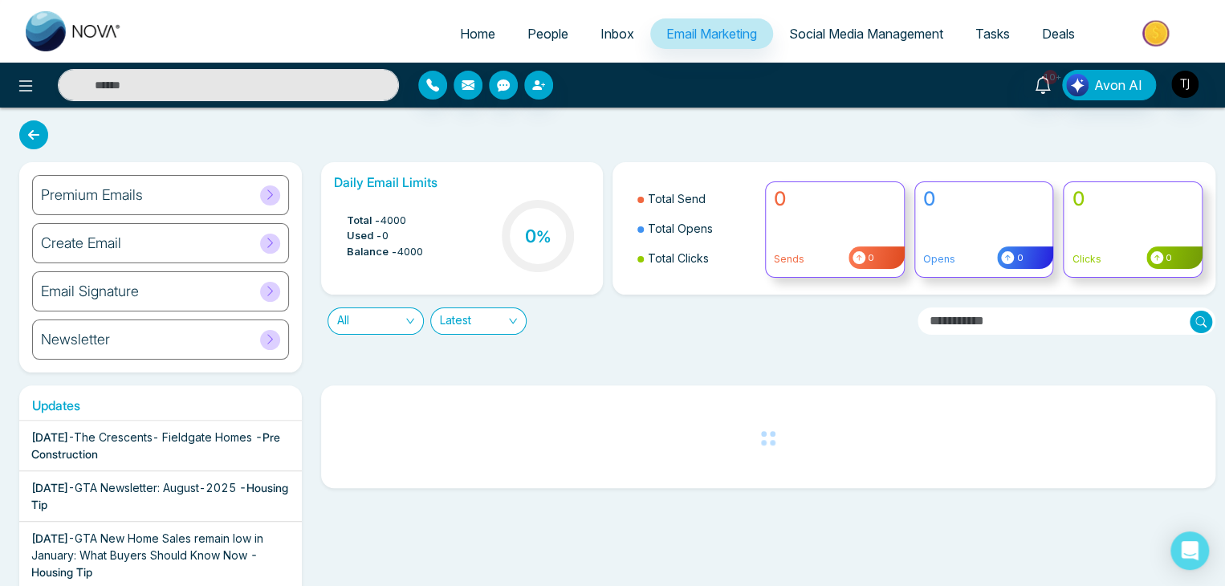
click at [838, 28] on span "Social Media Management" at bounding box center [866, 34] width 154 height 16
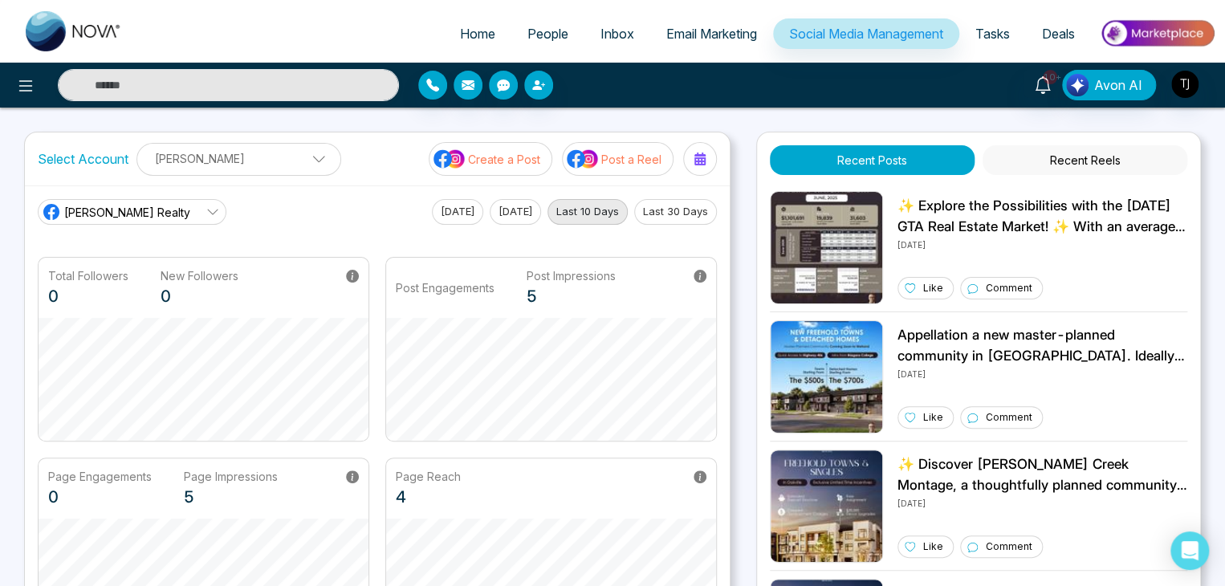
click at [982, 30] on span "Tasks" at bounding box center [992, 34] width 35 height 16
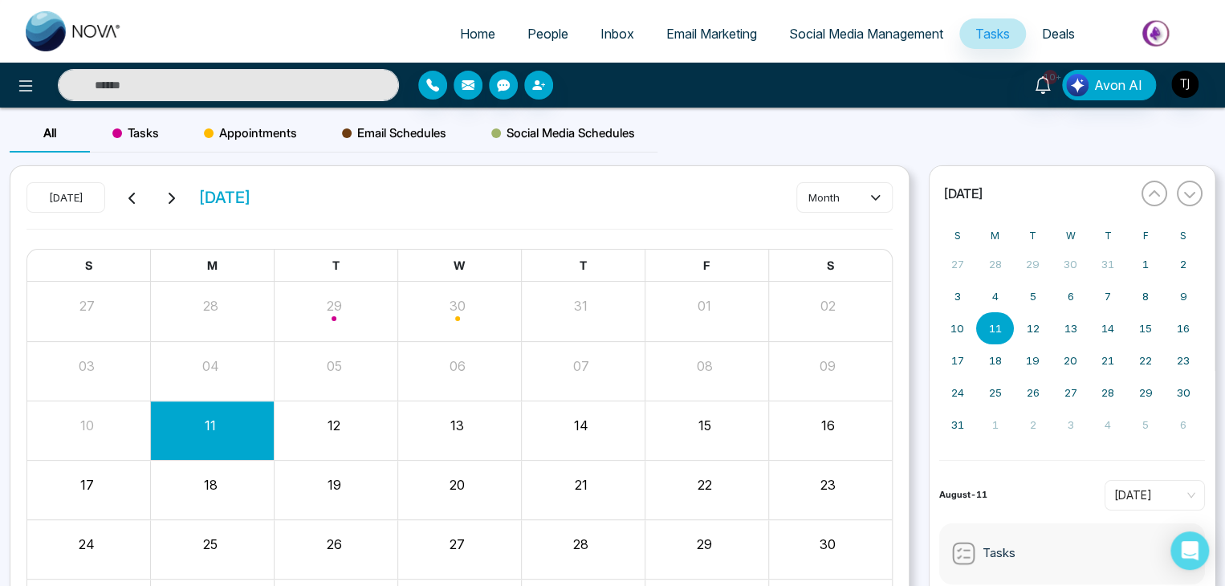
click at [1036, 32] on link "Deals" at bounding box center [1058, 33] width 65 height 31
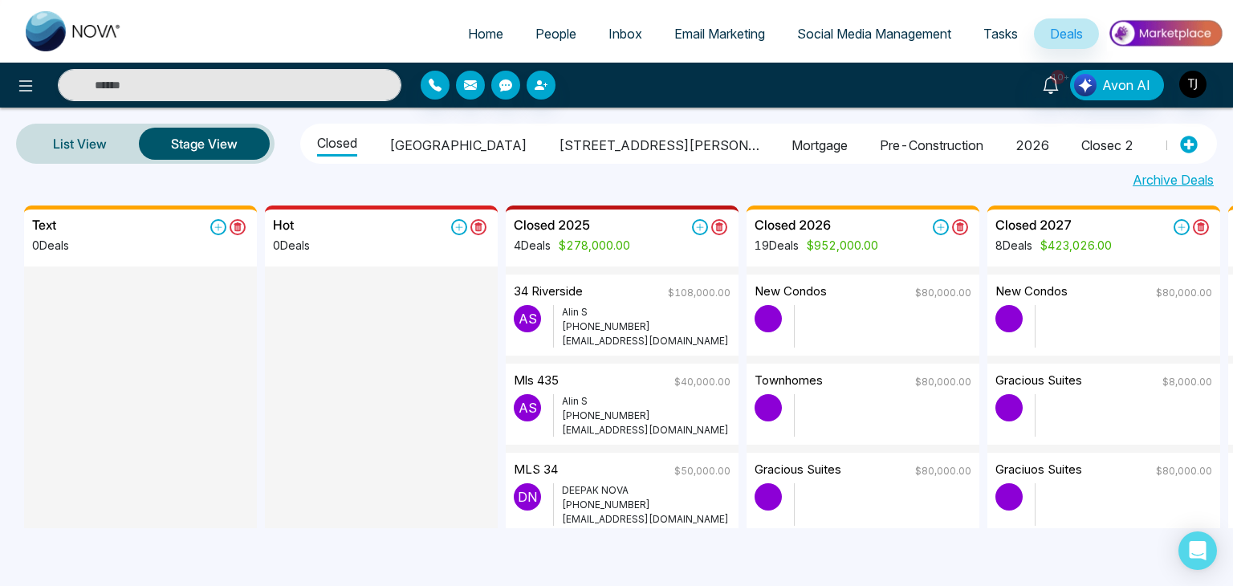
click at [989, 30] on span "Tasks" at bounding box center [1000, 34] width 35 height 16
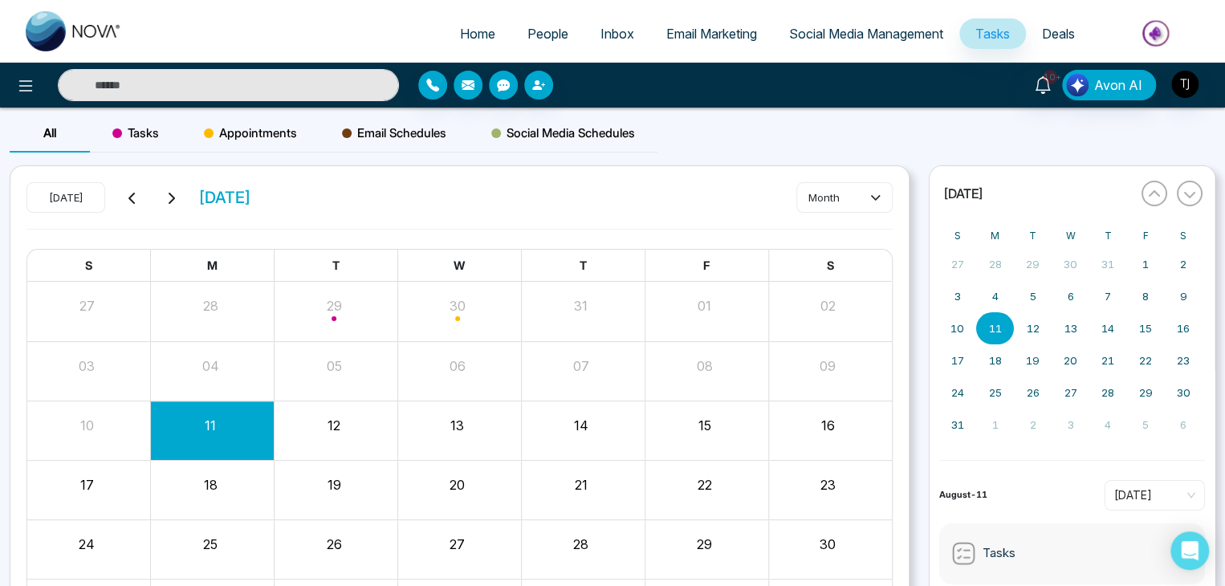
click at [896, 28] on span "Social Media Management" at bounding box center [866, 34] width 154 height 16
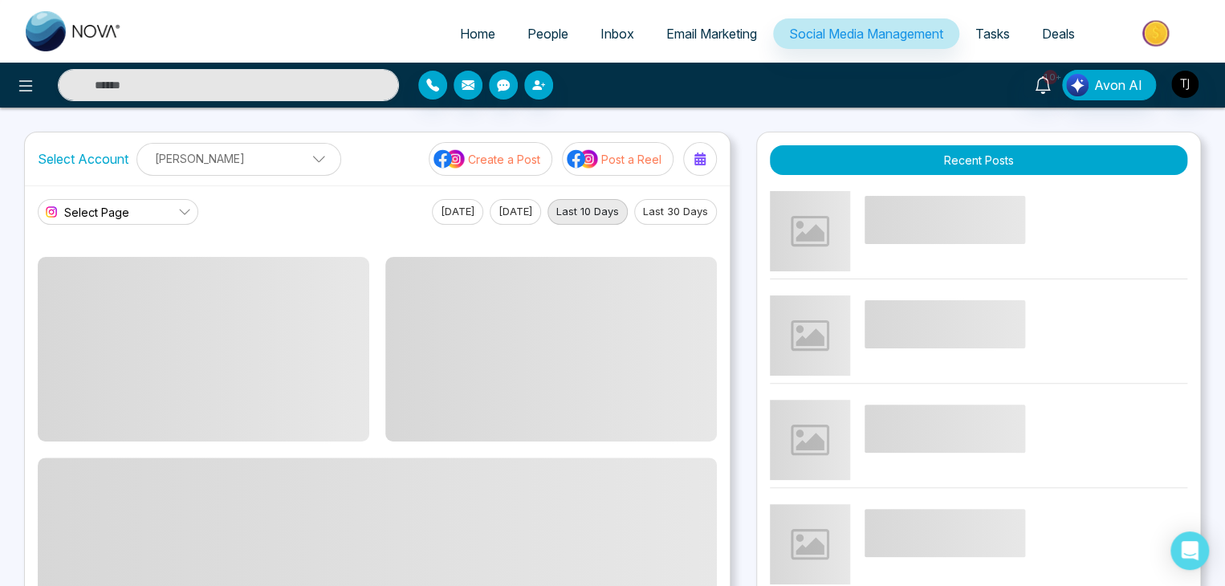
click at [482, 36] on span "Home" at bounding box center [477, 34] width 35 height 16
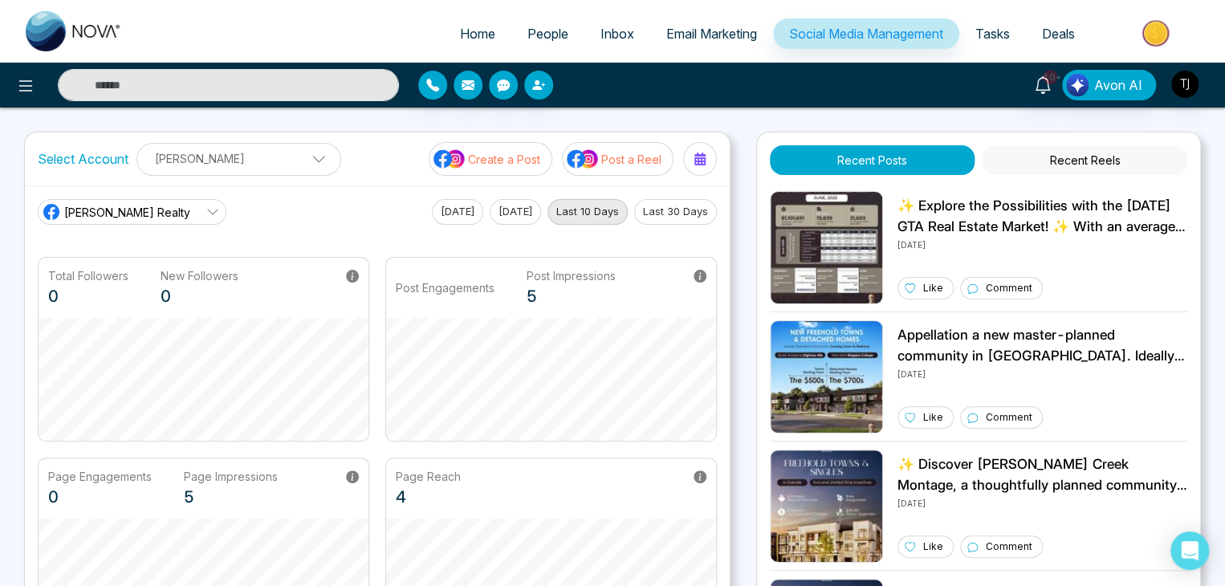
select select "*"
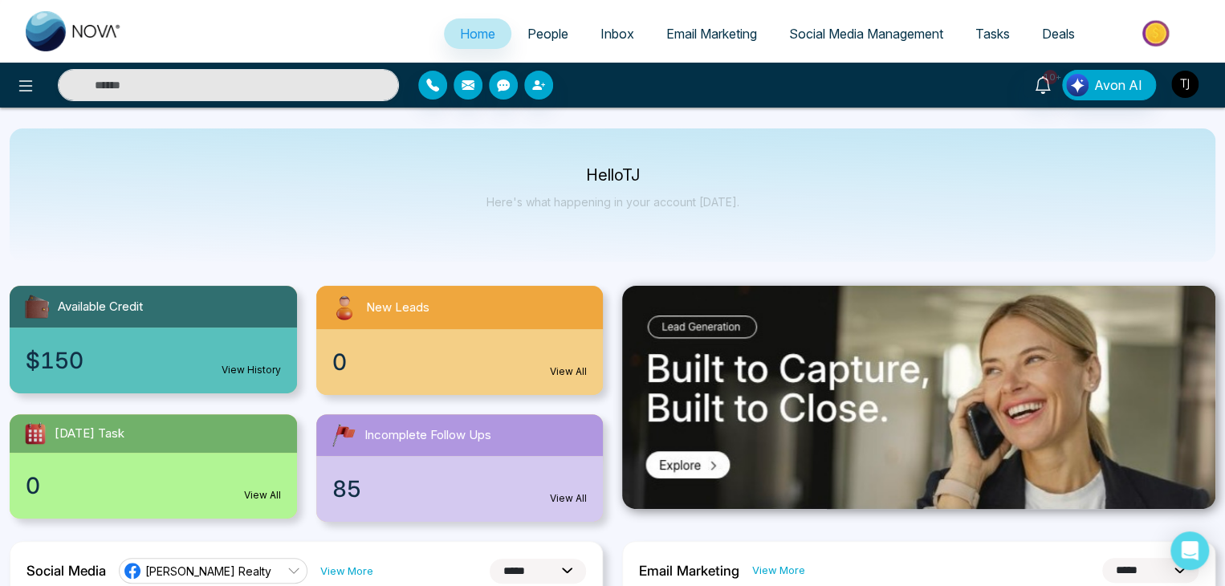
click at [1185, 83] on img "button" at bounding box center [1184, 84] width 27 height 27
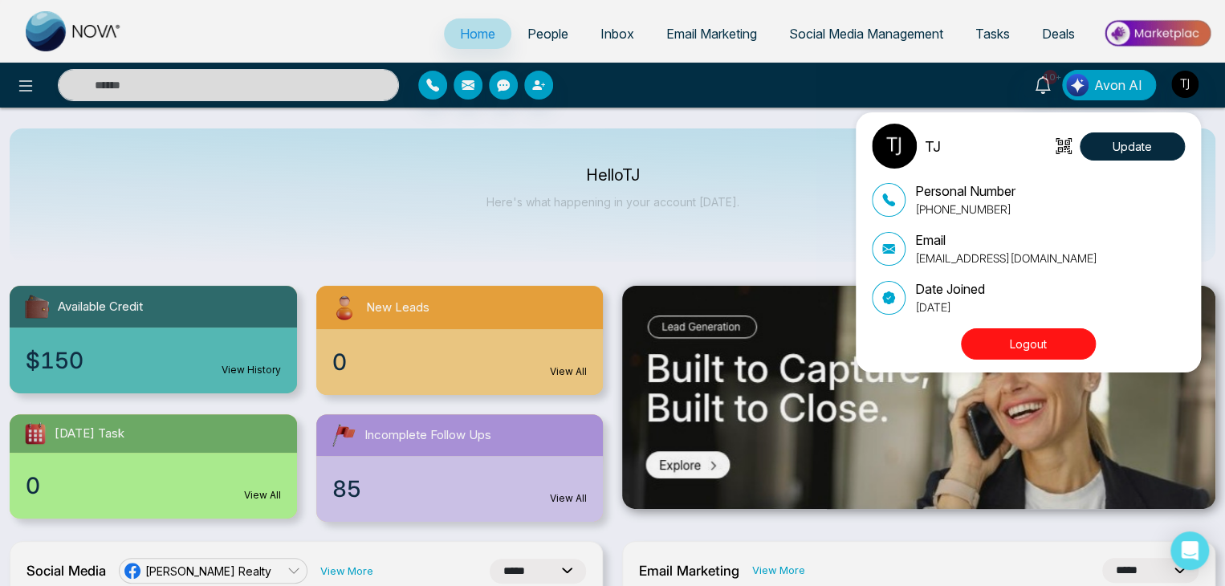
click at [1035, 357] on button "Logout" at bounding box center [1028, 343] width 135 height 31
